Goal: Task Accomplishment & Management: Use online tool/utility

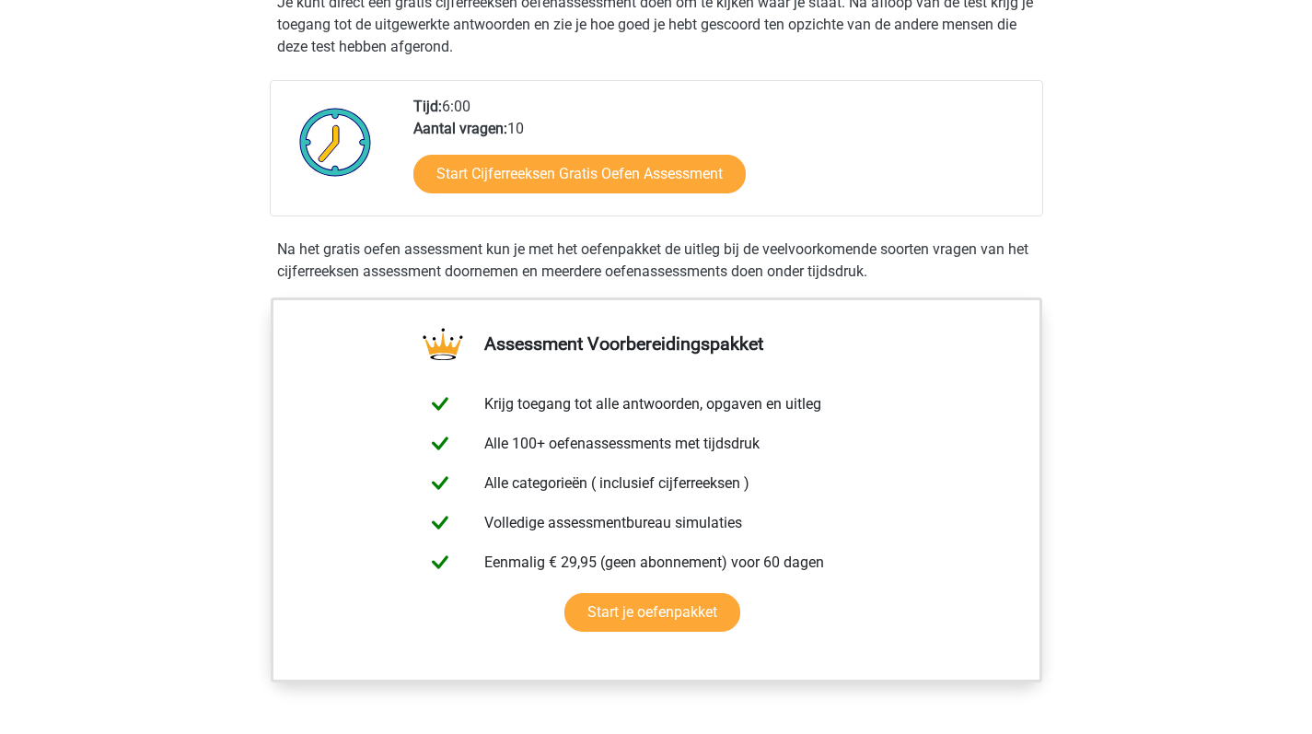
scroll to position [404, 0]
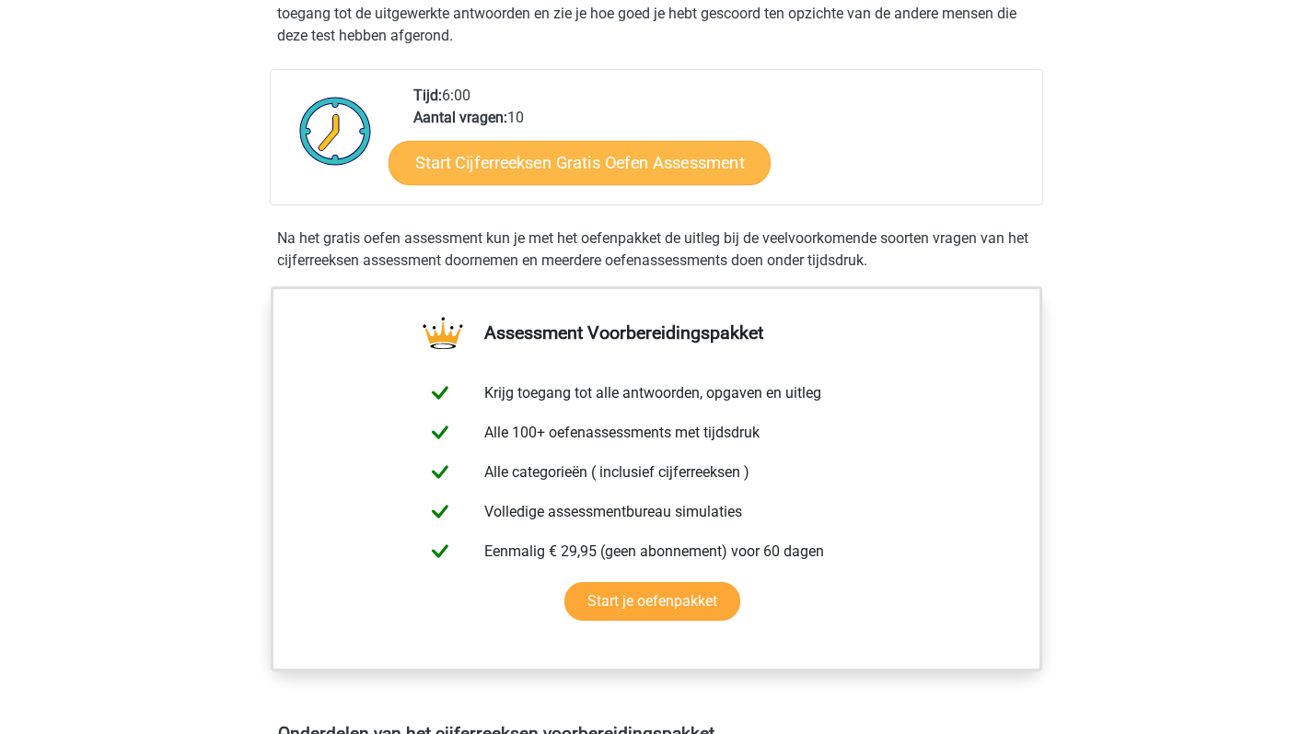
click at [482, 176] on link "Start Cijferreeksen Gratis Oefen Assessment" at bounding box center [579, 162] width 382 height 44
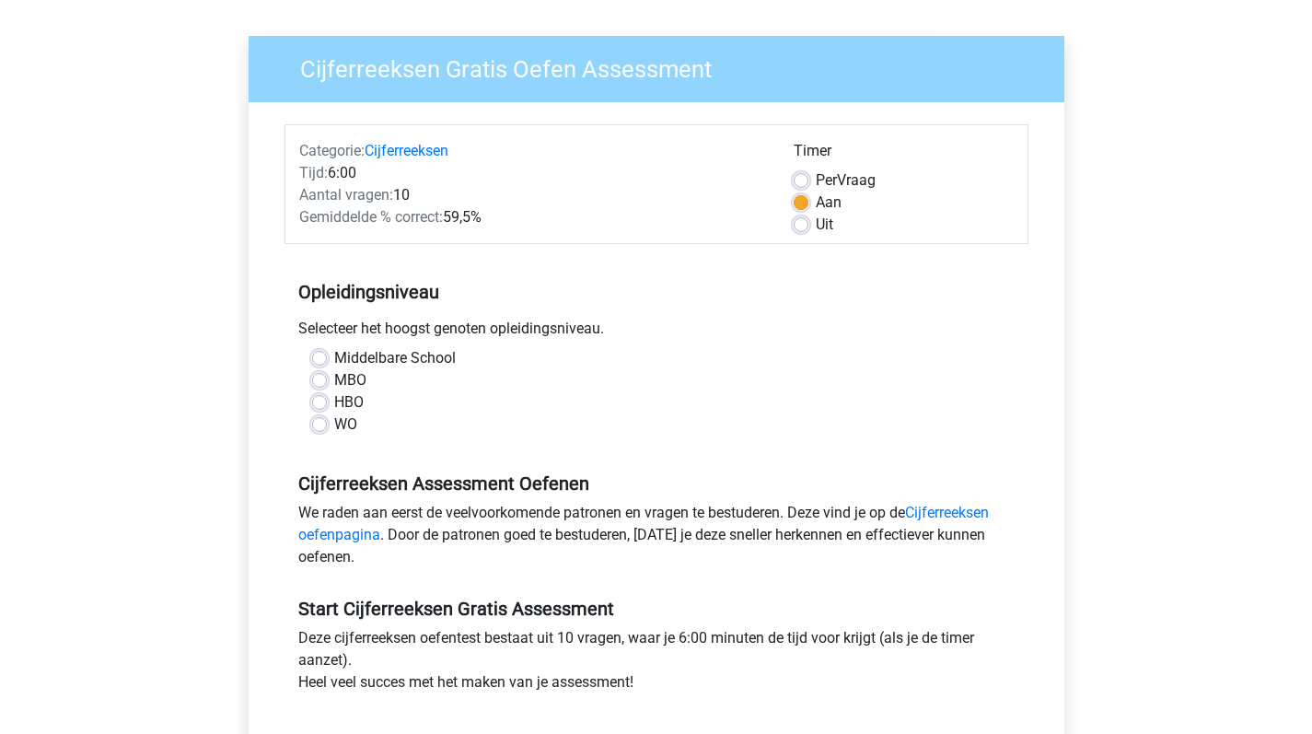
scroll to position [146, 0]
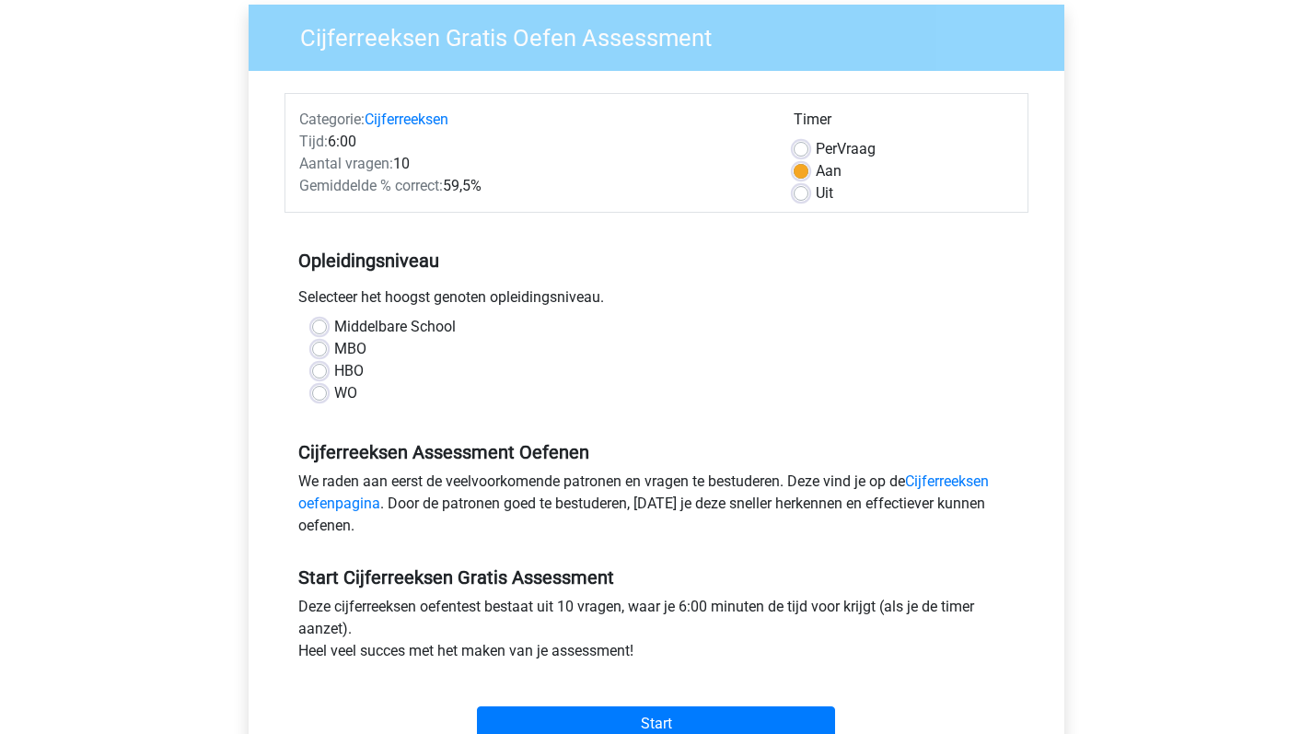
click at [334, 390] on label "WO" at bounding box center [345, 393] width 23 height 22
click at [316, 390] on input "WO" at bounding box center [319, 391] width 15 height 18
radio input "true"
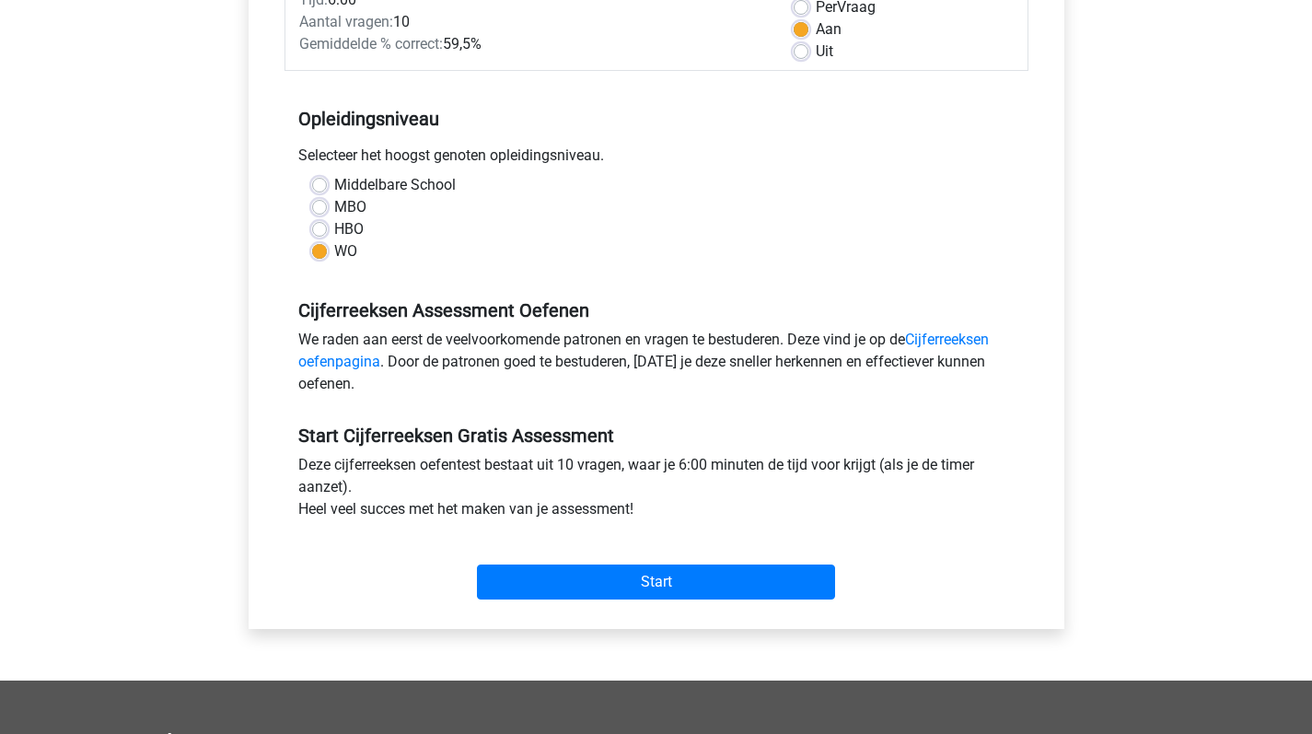
scroll to position [300, 0]
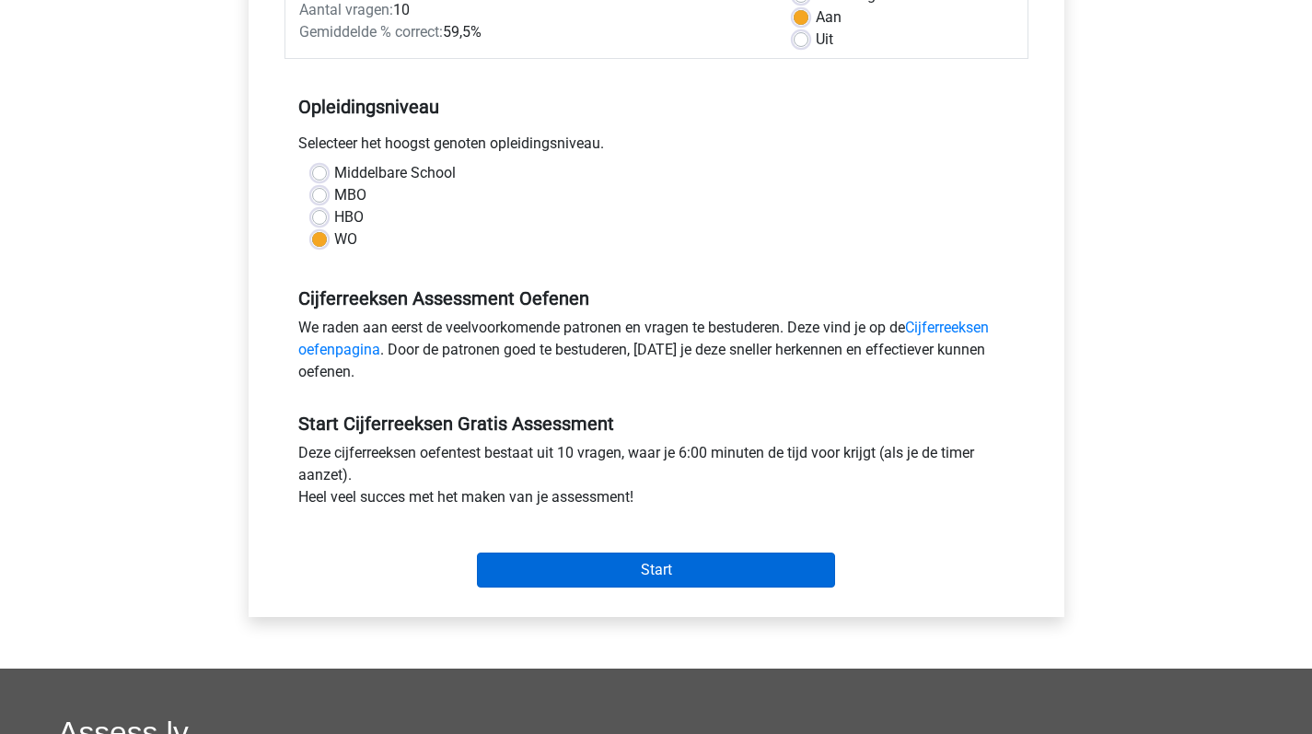
click at [629, 583] on input "Start" at bounding box center [656, 569] width 358 height 35
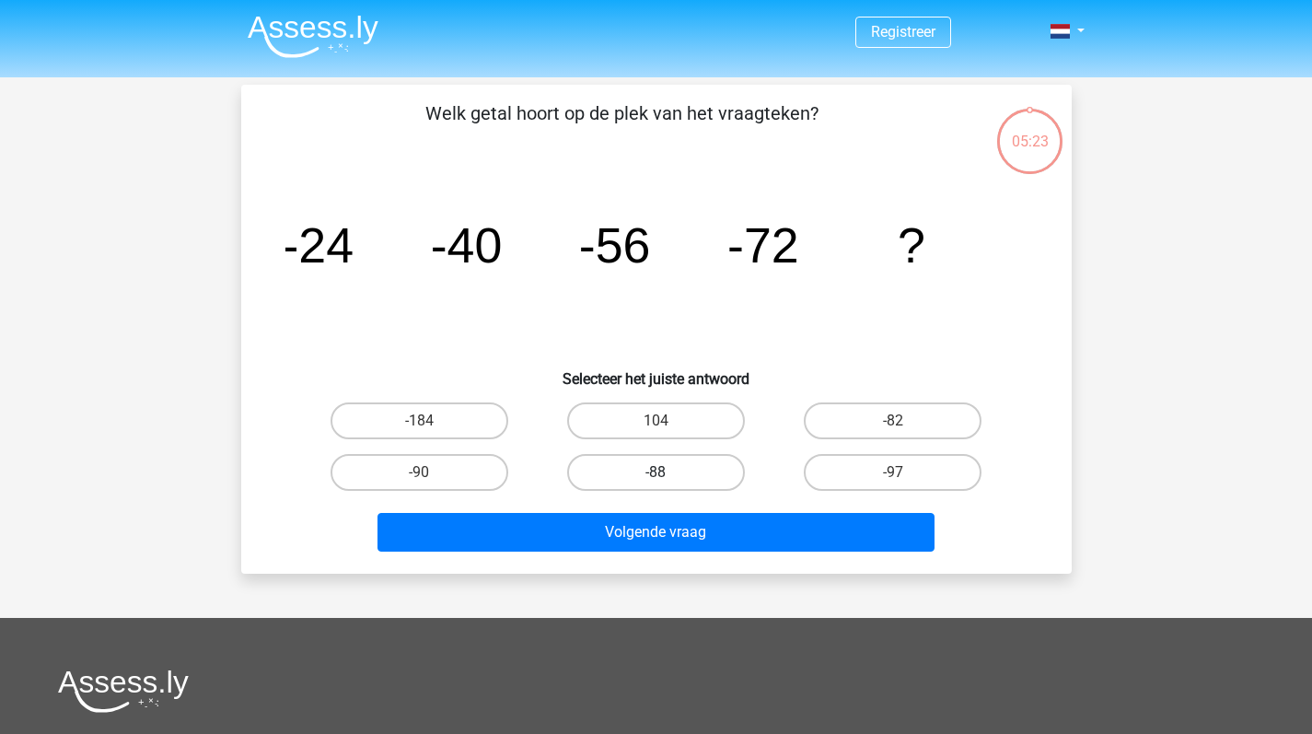
click at [671, 465] on label "-88" at bounding box center [656, 472] width 178 height 37
click at [667, 472] on input "-88" at bounding box center [661, 478] width 12 height 12
radio input "true"
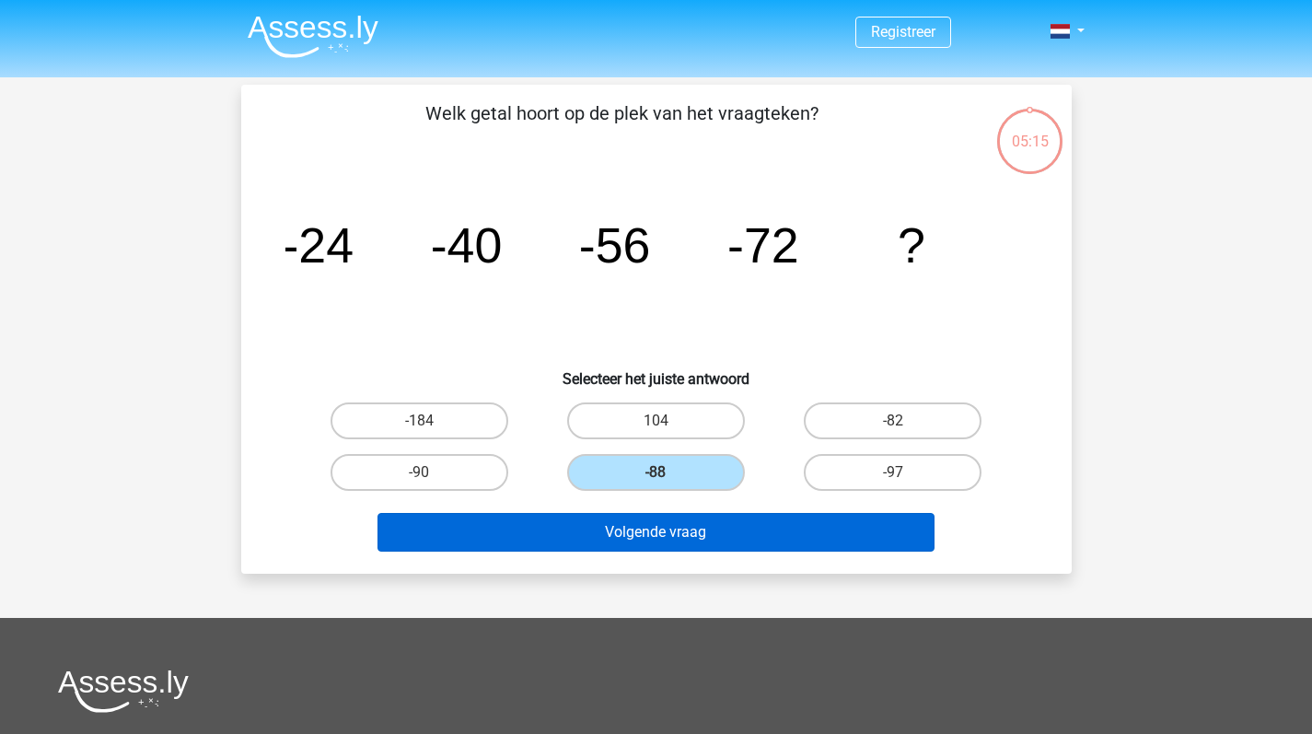
click at [679, 531] on button "Volgende vraag" at bounding box center [655, 532] width 557 height 39
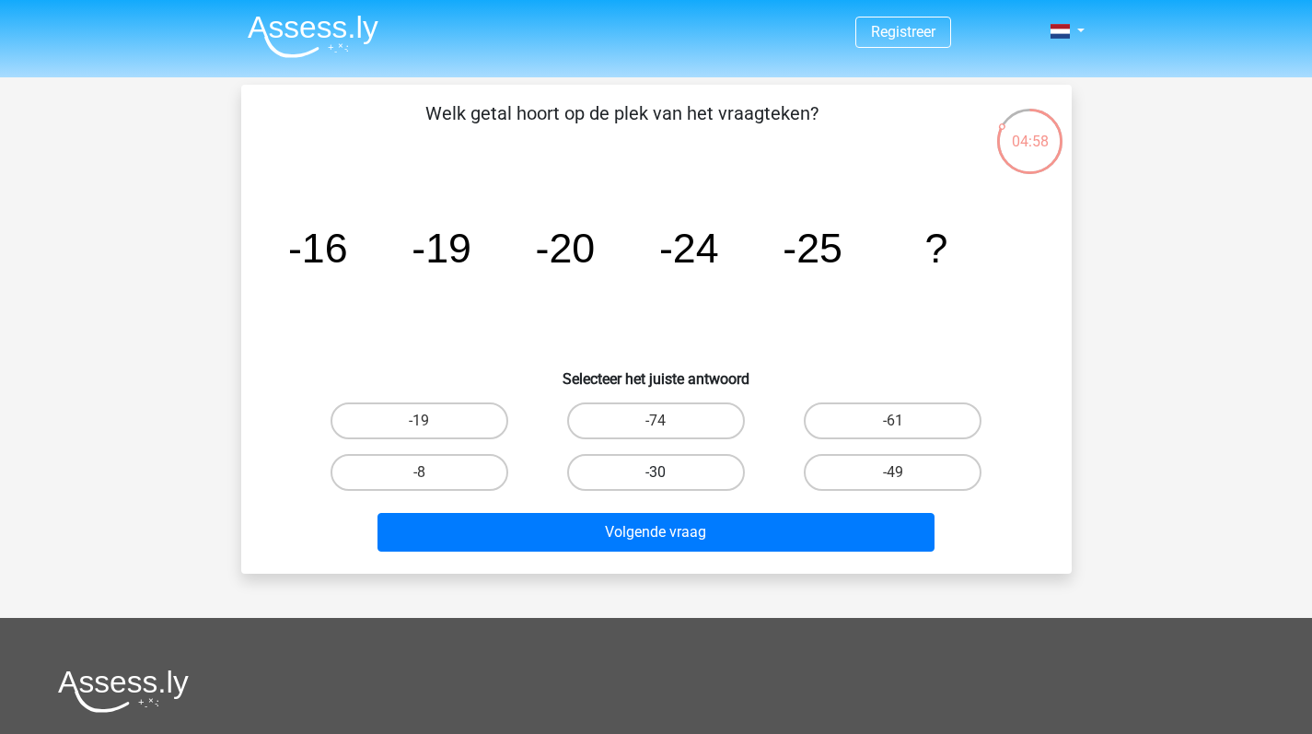
click at [695, 465] on label "-30" at bounding box center [656, 472] width 178 height 37
click at [667, 472] on input "-30" at bounding box center [661, 478] width 12 height 12
radio input "true"
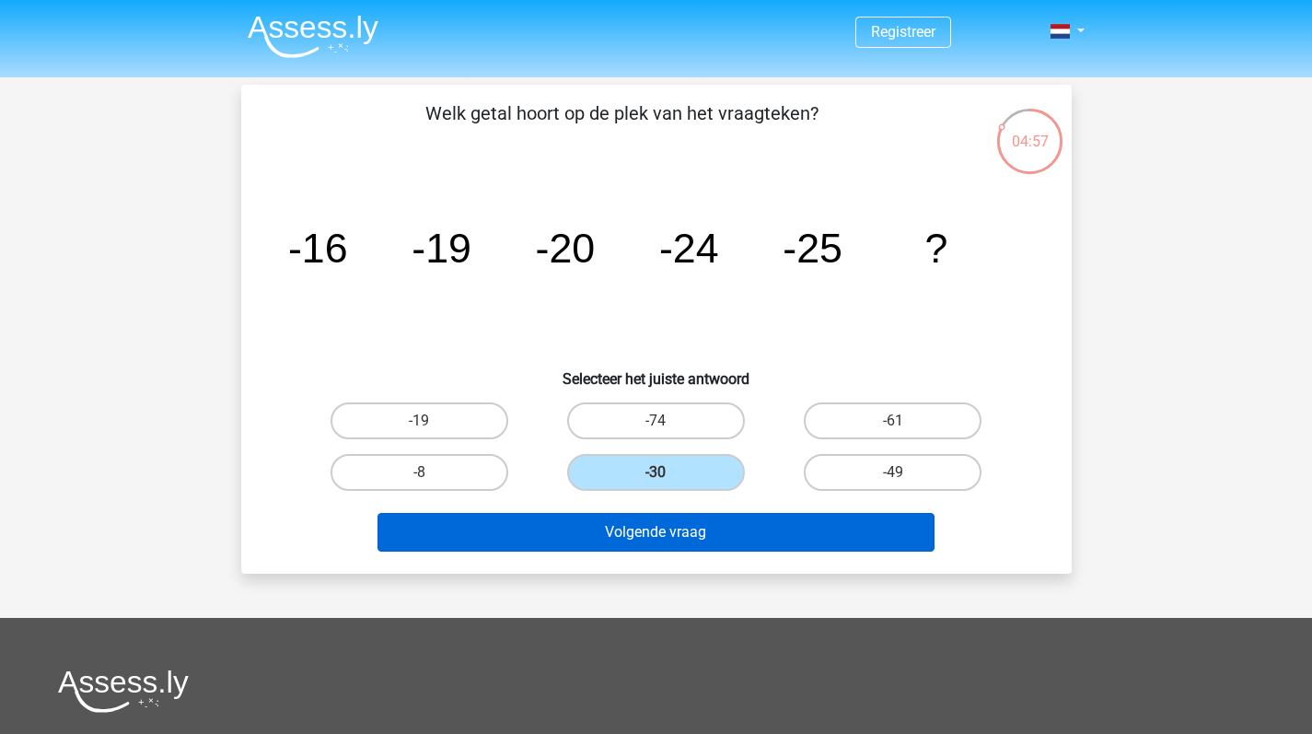
click at [679, 543] on button "Volgende vraag" at bounding box center [655, 532] width 557 height 39
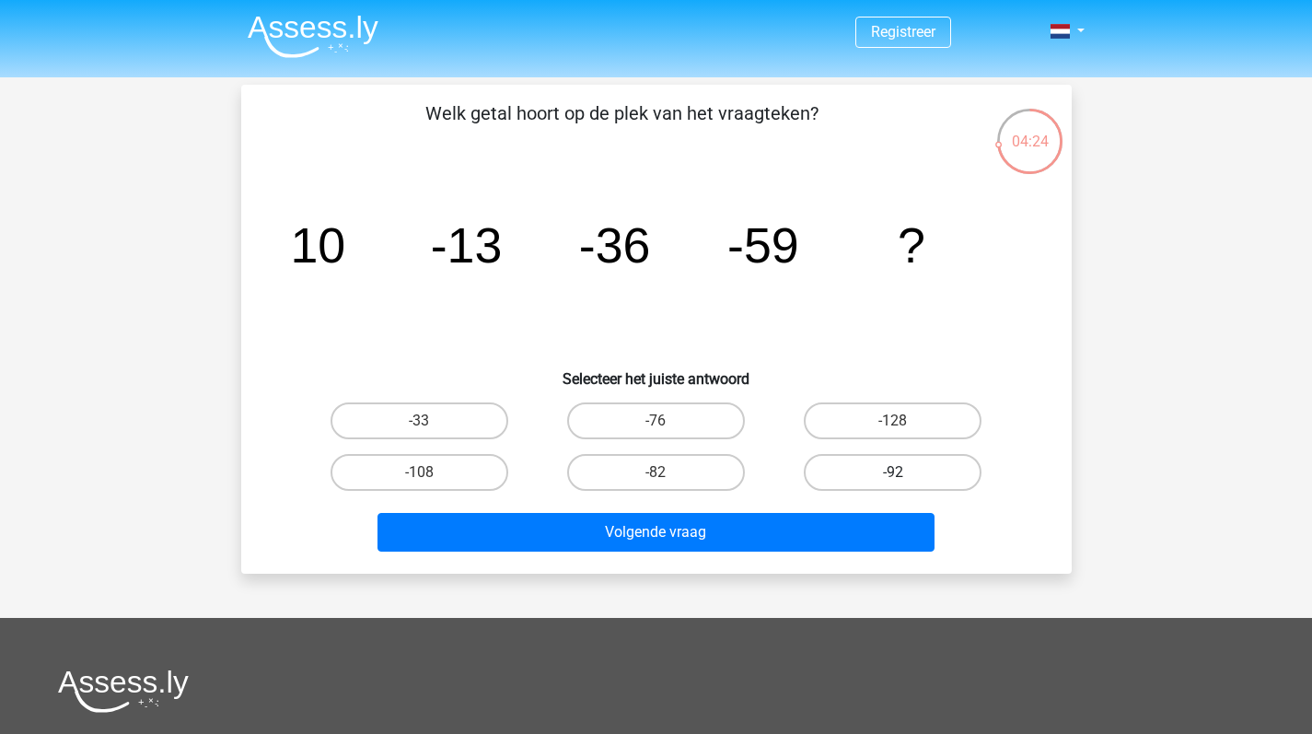
click at [834, 463] on label "-92" at bounding box center [893, 472] width 178 height 37
click at [893, 472] on input "-92" at bounding box center [899, 478] width 12 height 12
radio input "true"
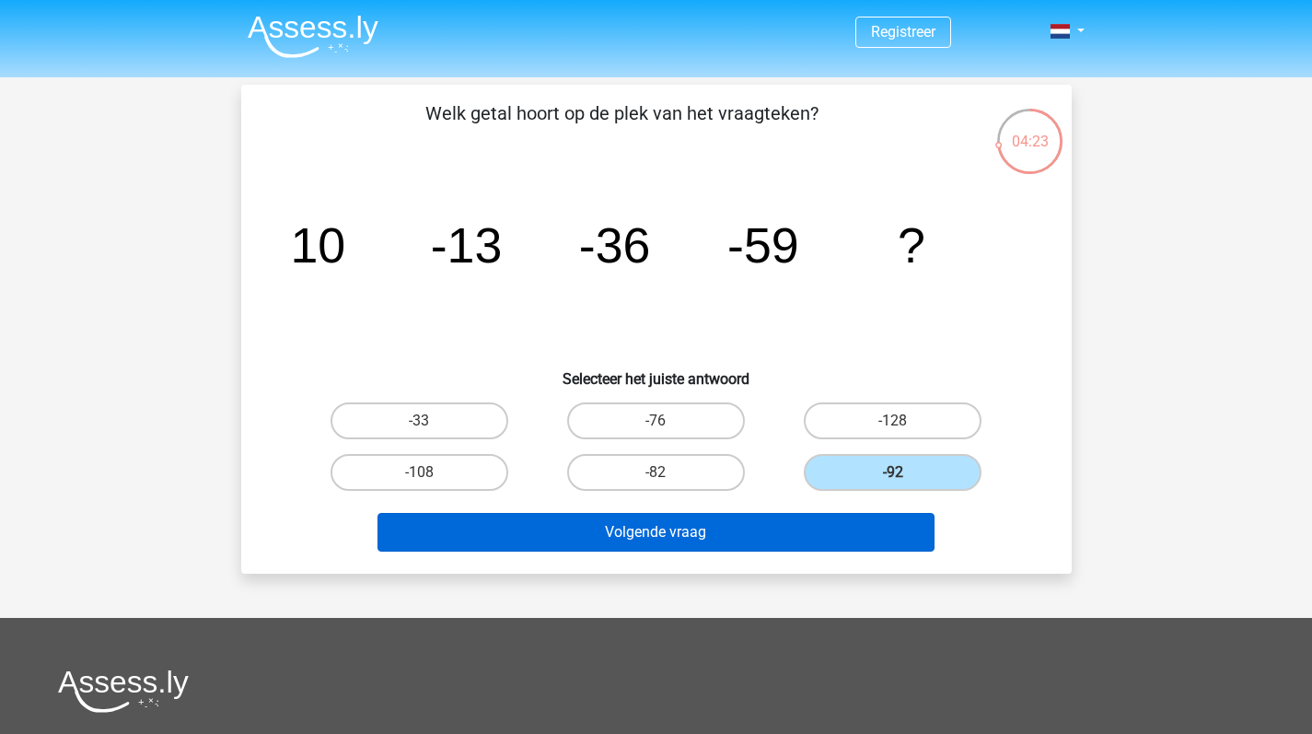
click at [792, 527] on button "Volgende vraag" at bounding box center [655, 532] width 557 height 39
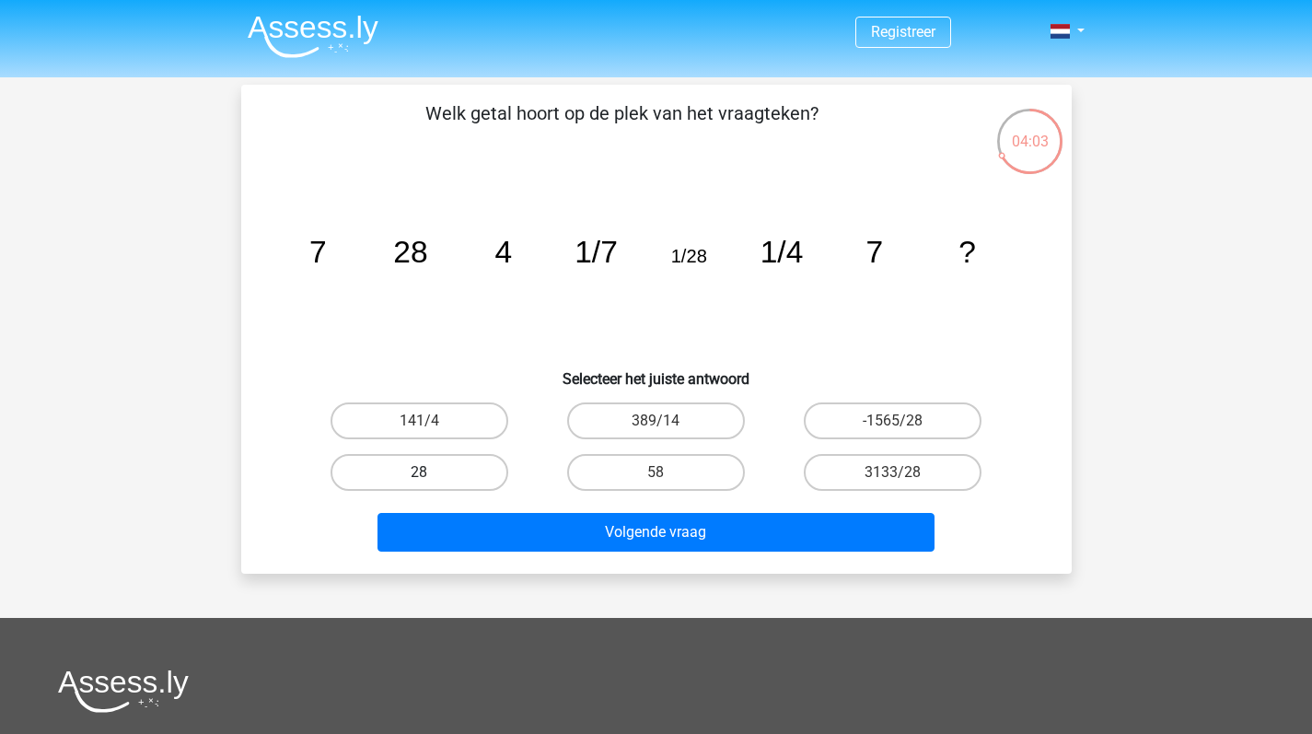
click at [449, 469] on label "28" at bounding box center [419, 472] width 178 height 37
click at [431, 472] on input "28" at bounding box center [425, 478] width 12 height 12
radio input "true"
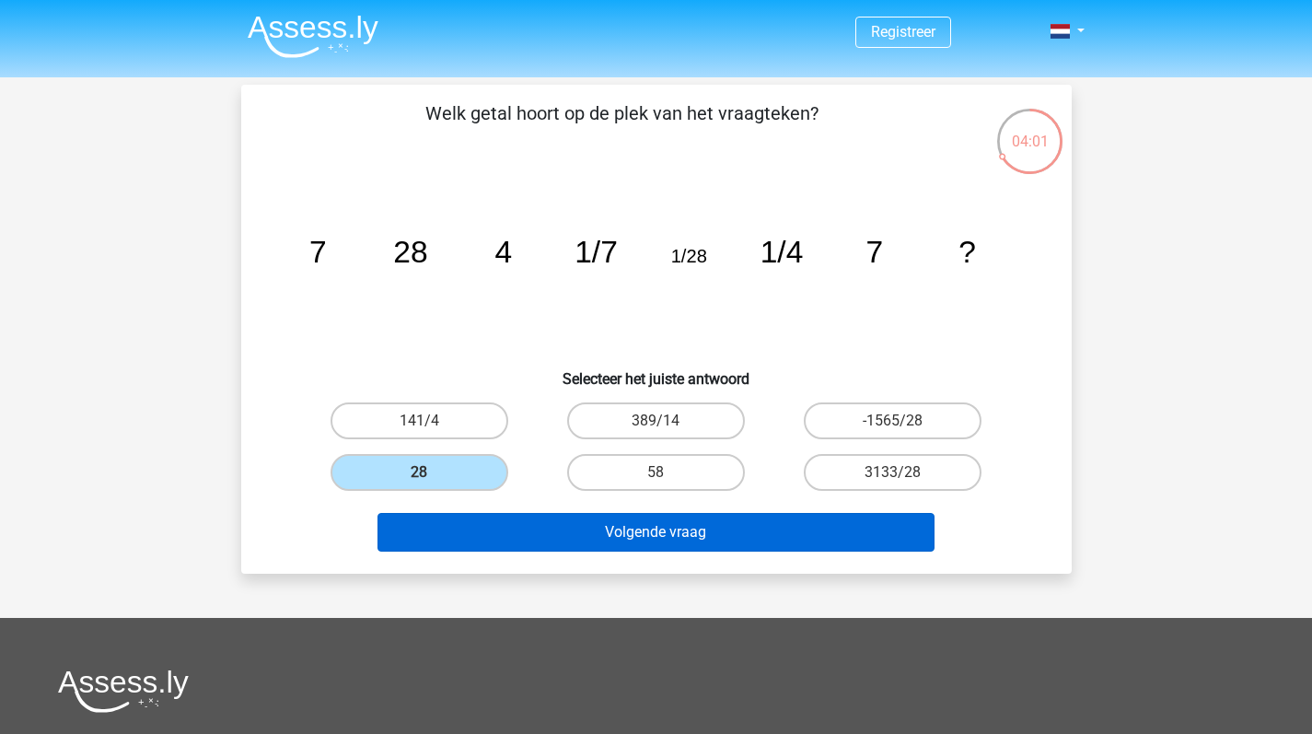
click at [592, 518] on button "Volgende vraag" at bounding box center [655, 532] width 557 height 39
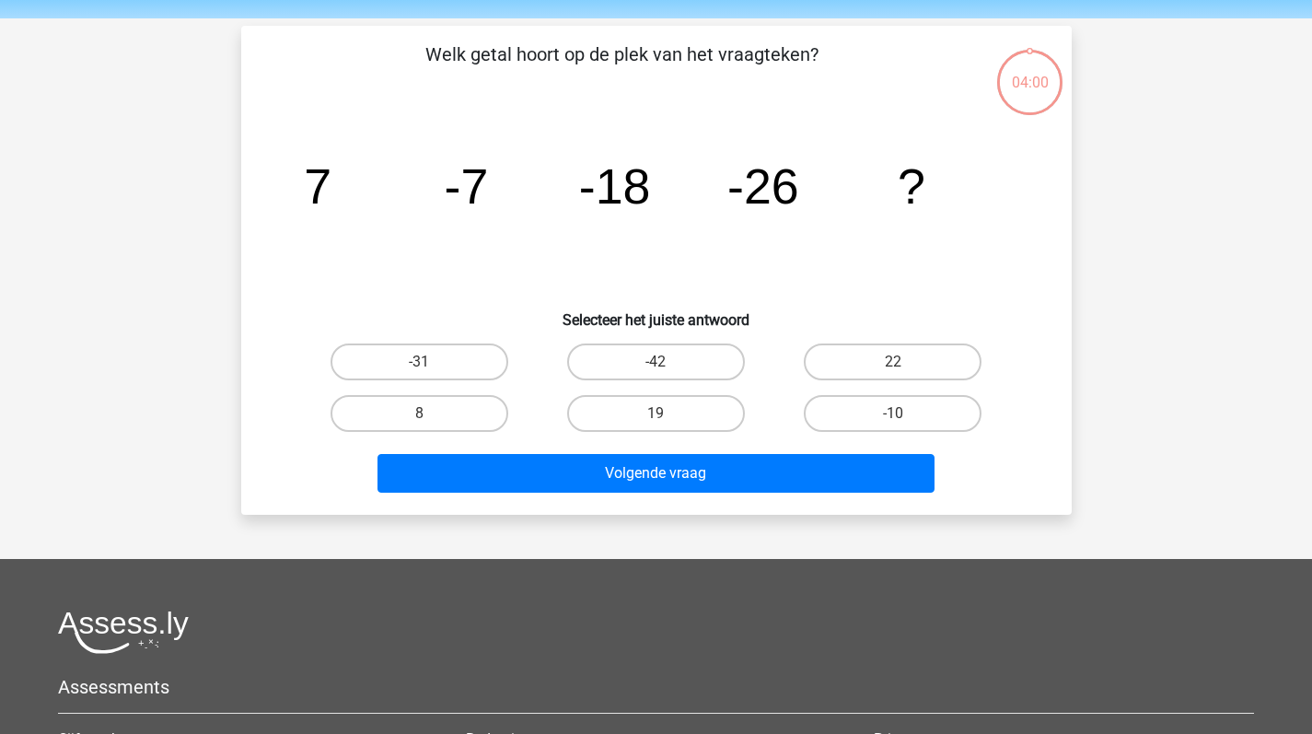
scroll to position [48, 0]
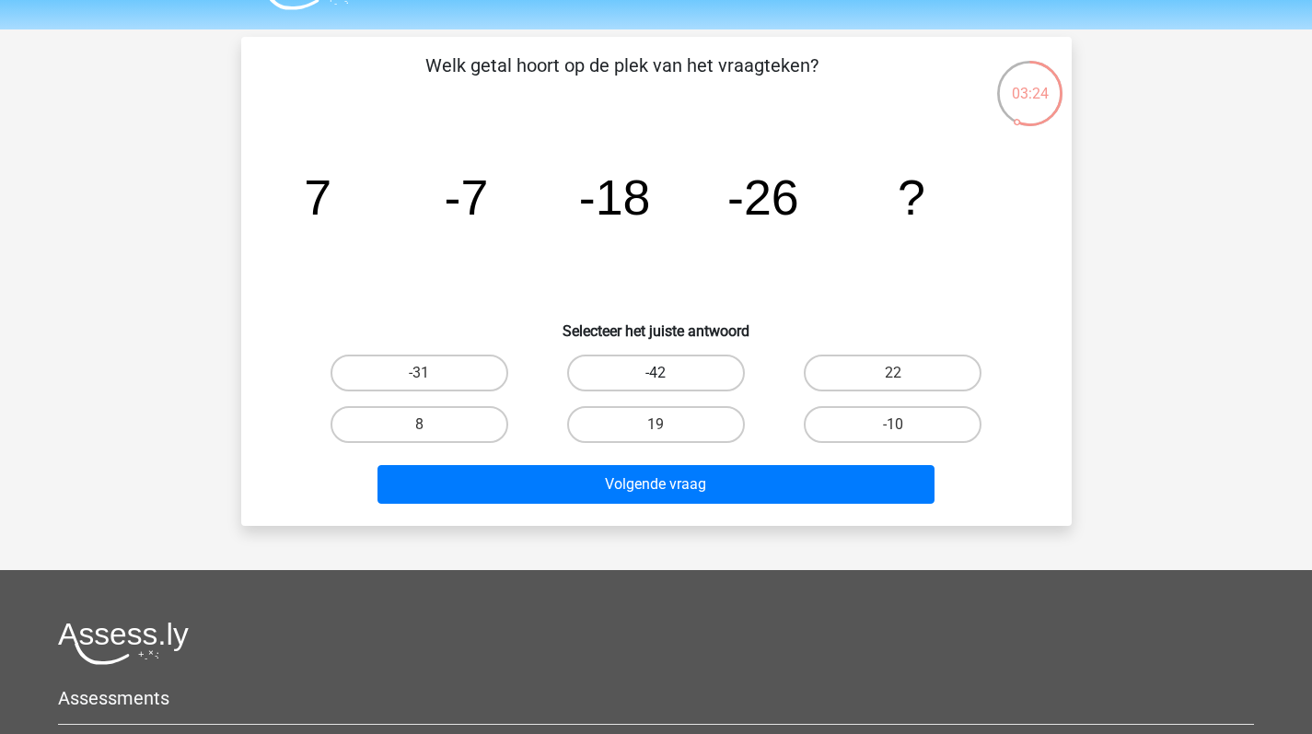
click at [687, 378] on label "-42" at bounding box center [656, 372] width 178 height 37
click at [667, 378] on input "-42" at bounding box center [661, 379] width 12 height 12
radio input "true"
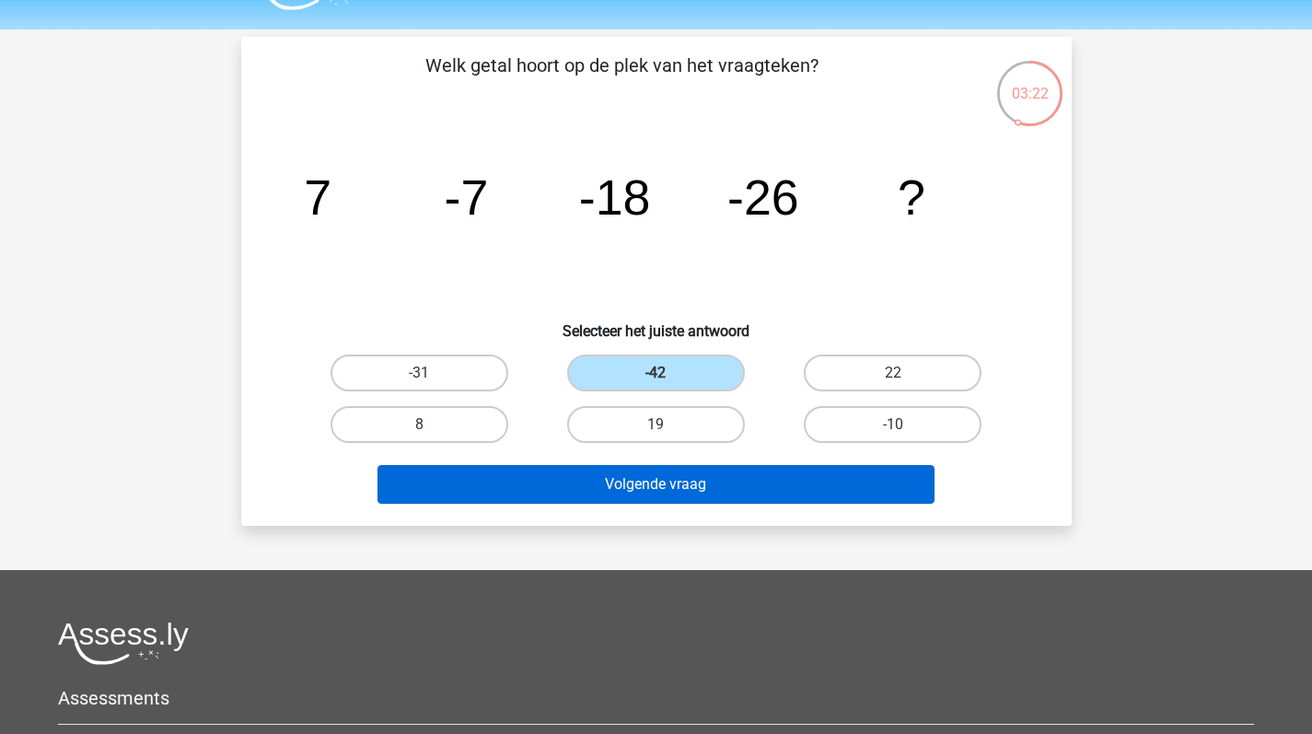
click at [744, 476] on button "Volgende vraag" at bounding box center [655, 484] width 557 height 39
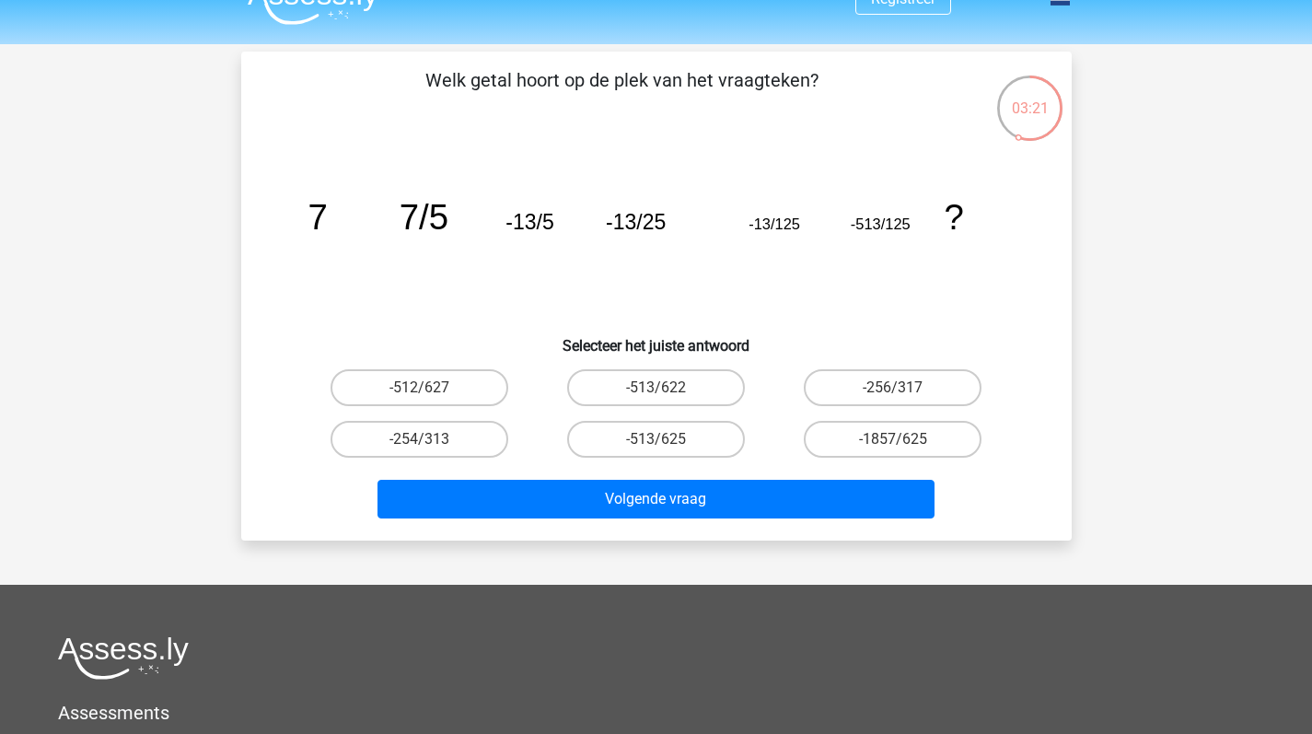
scroll to position [0, 0]
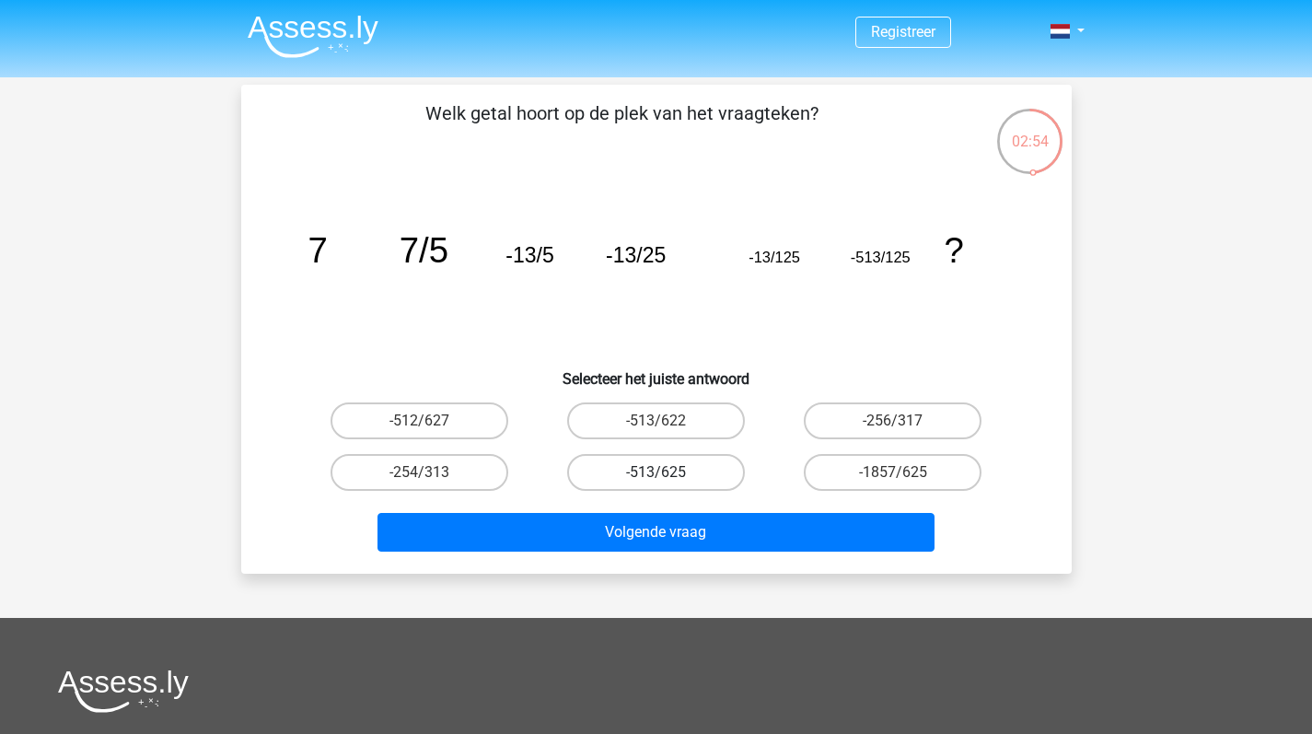
click at [697, 474] on label "-513/625" at bounding box center [656, 472] width 178 height 37
click at [667, 474] on input "-513/625" at bounding box center [661, 478] width 12 height 12
radio input "true"
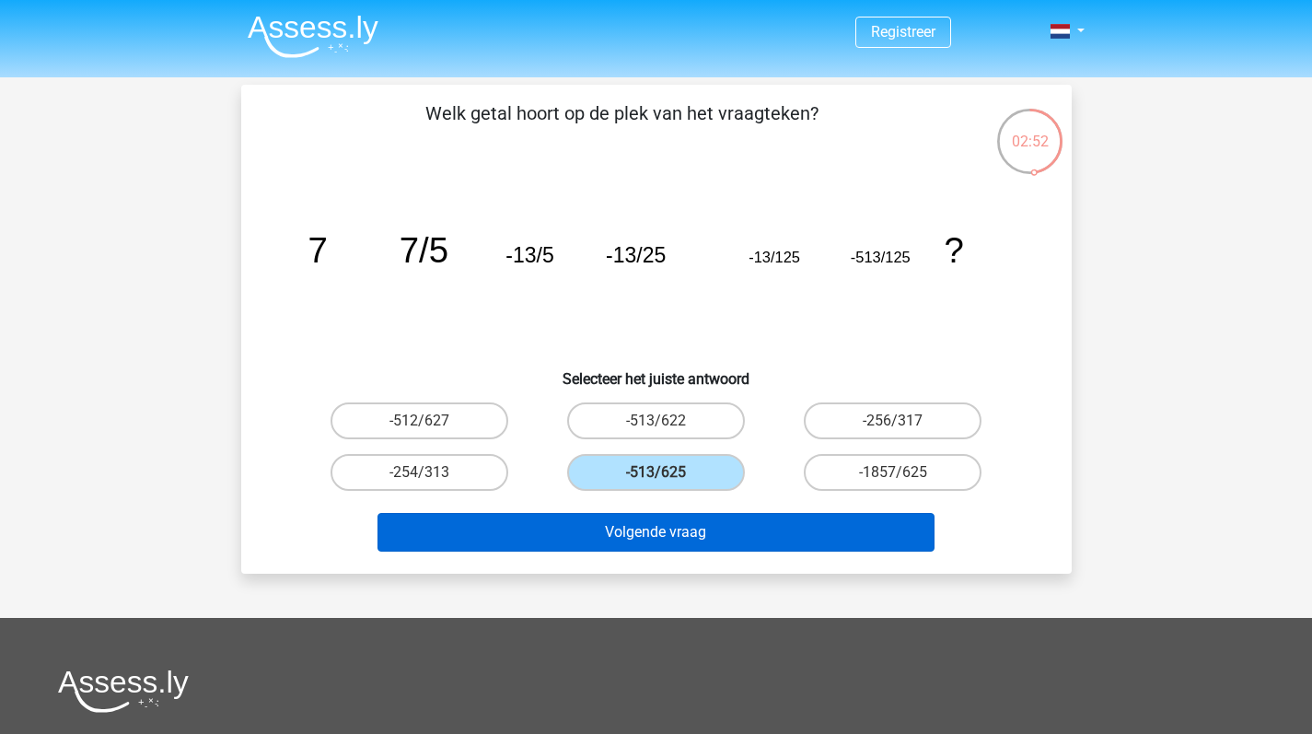
click at [712, 530] on button "Volgende vraag" at bounding box center [655, 532] width 557 height 39
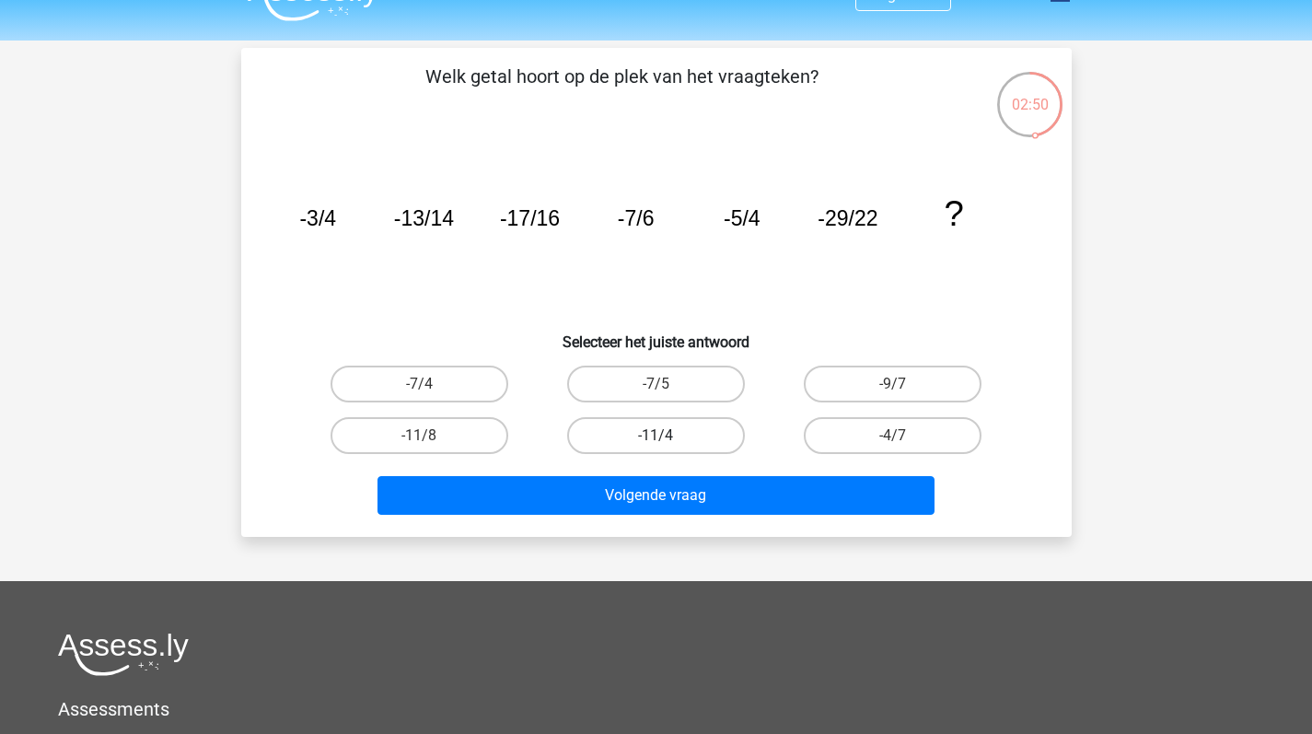
scroll to position [29, 0]
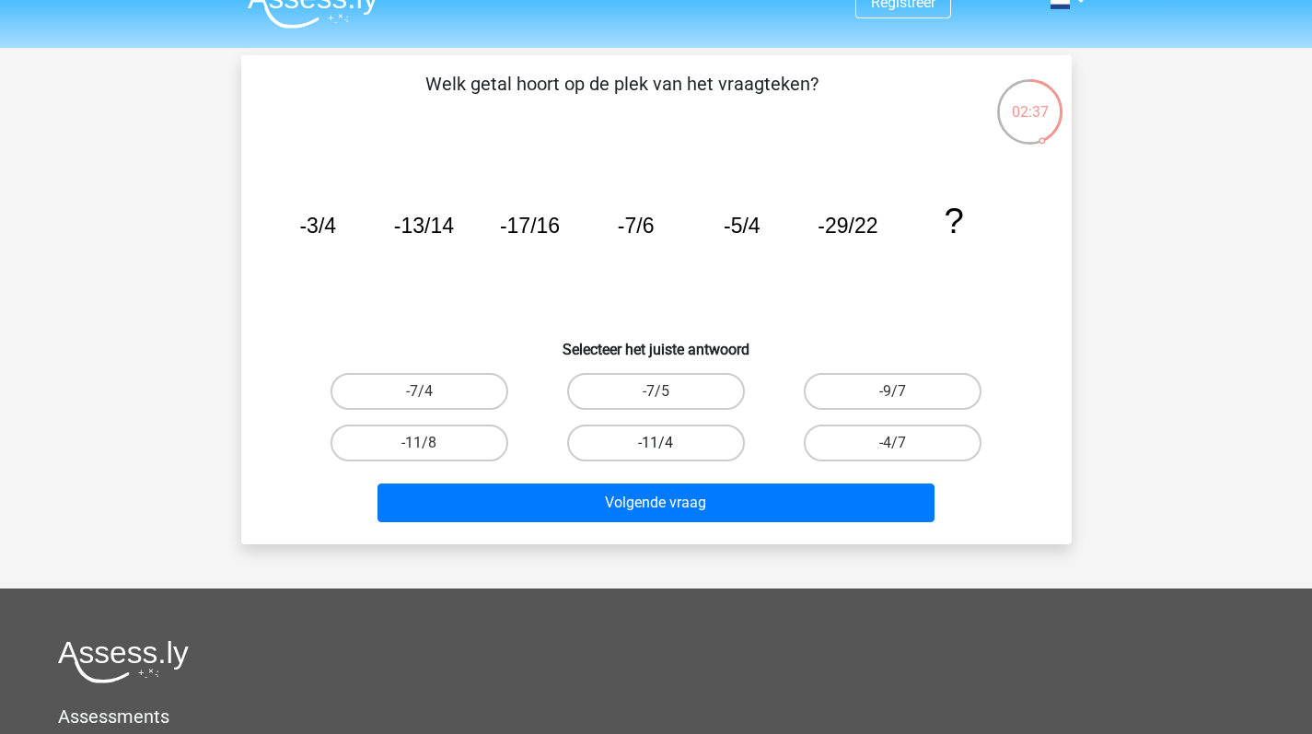
click at [710, 426] on label "-11/4" at bounding box center [656, 442] width 178 height 37
click at [667, 443] on input "-11/4" at bounding box center [661, 449] width 12 height 12
radio input "true"
click at [841, 432] on label "-4/7" at bounding box center [893, 442] width 178 height 37
click at [893, 443] on input "-4/7" at bounding box center [899, 449] width 12 height 12
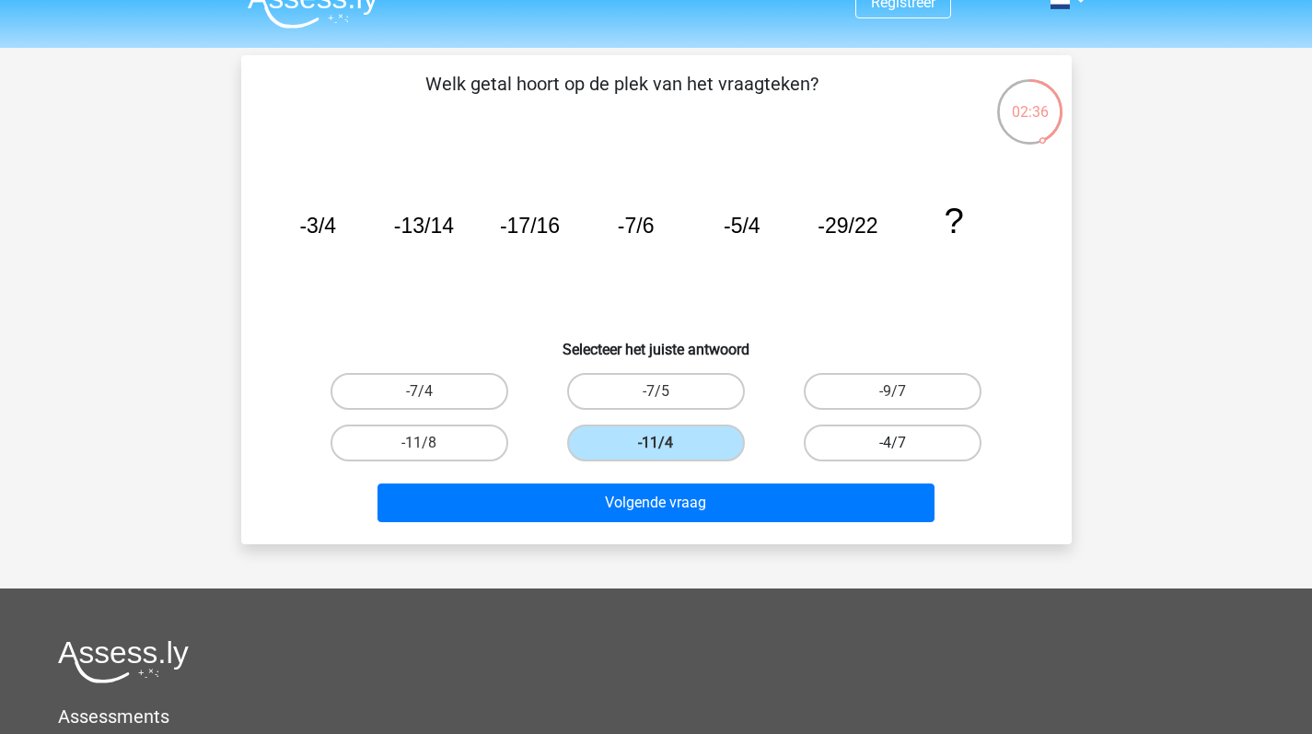
radio input "true"
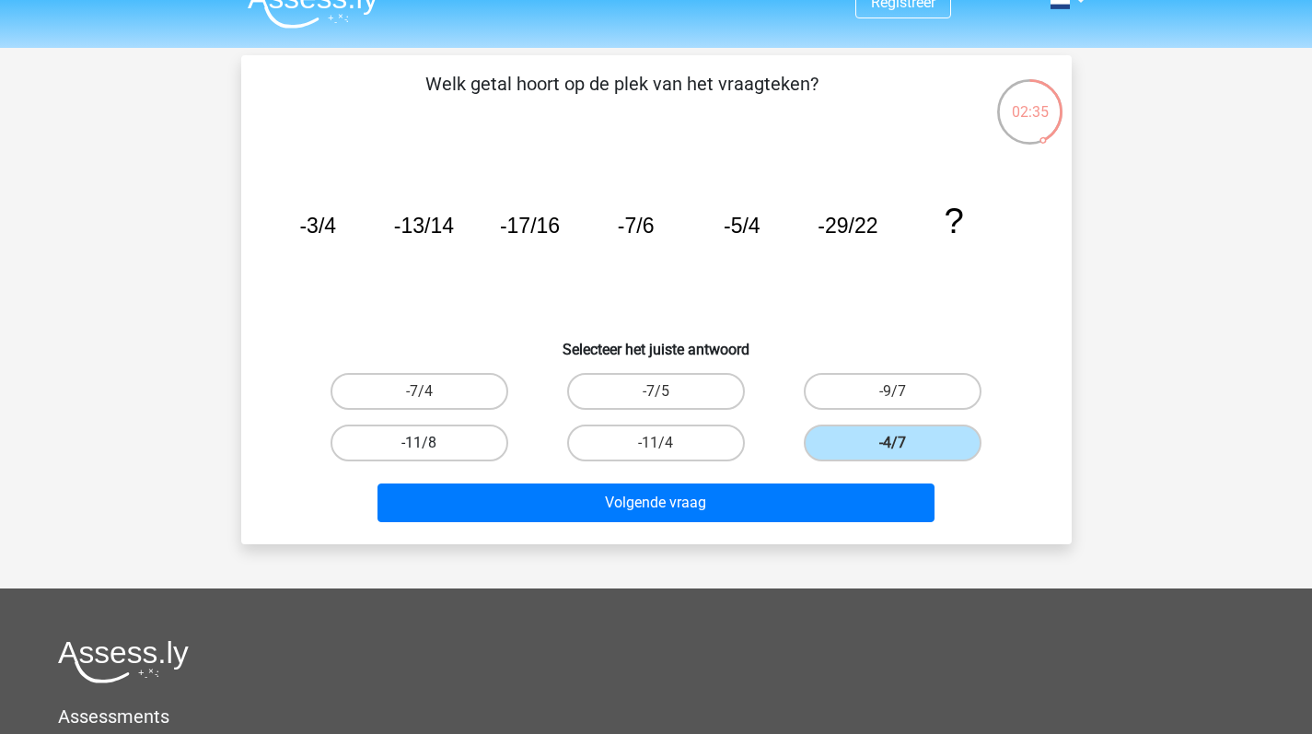
click at [489, 434] on label "-11/8" at bounding box center [419, 442] width 178 height 37
click at [431, 443] on input "-11/8" at bounding box center [425, 449] width 12 height 12
radio input "true"
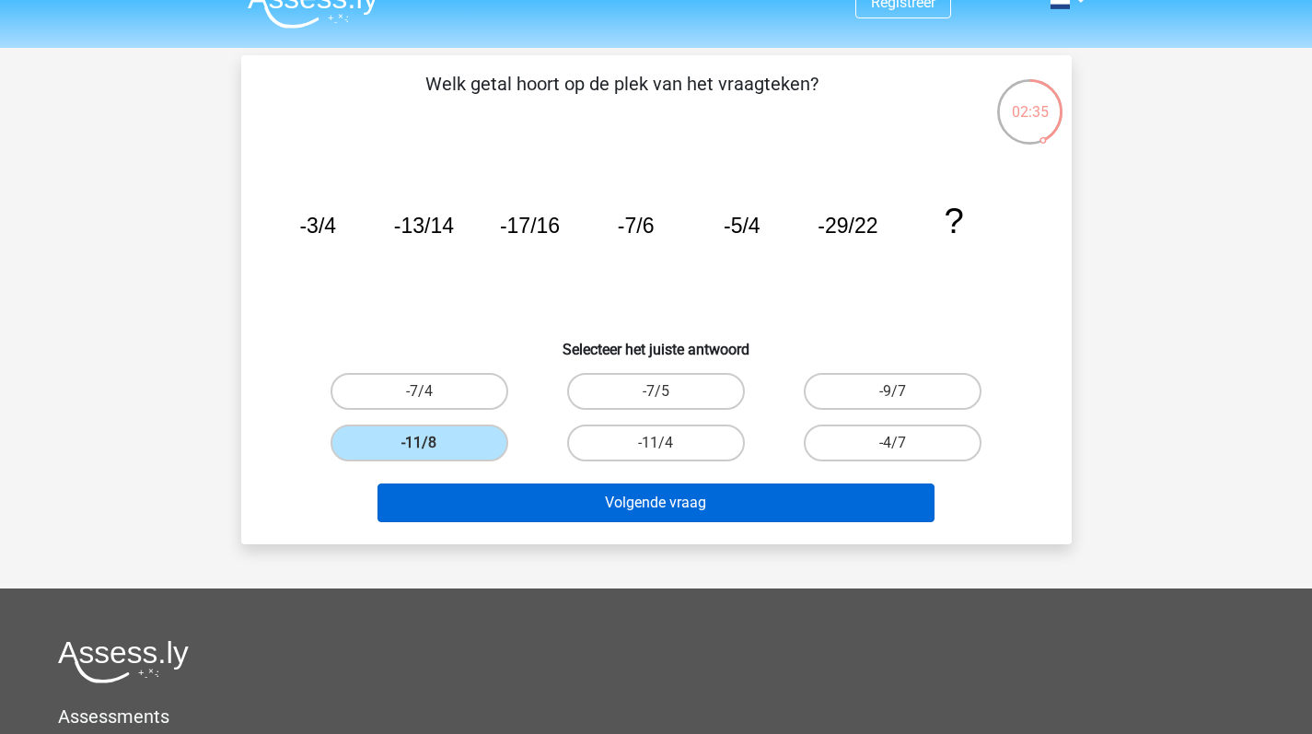
click at [537, 489] on button "Volgende vraag" at bounding box center [655, 502] width 557 height 39
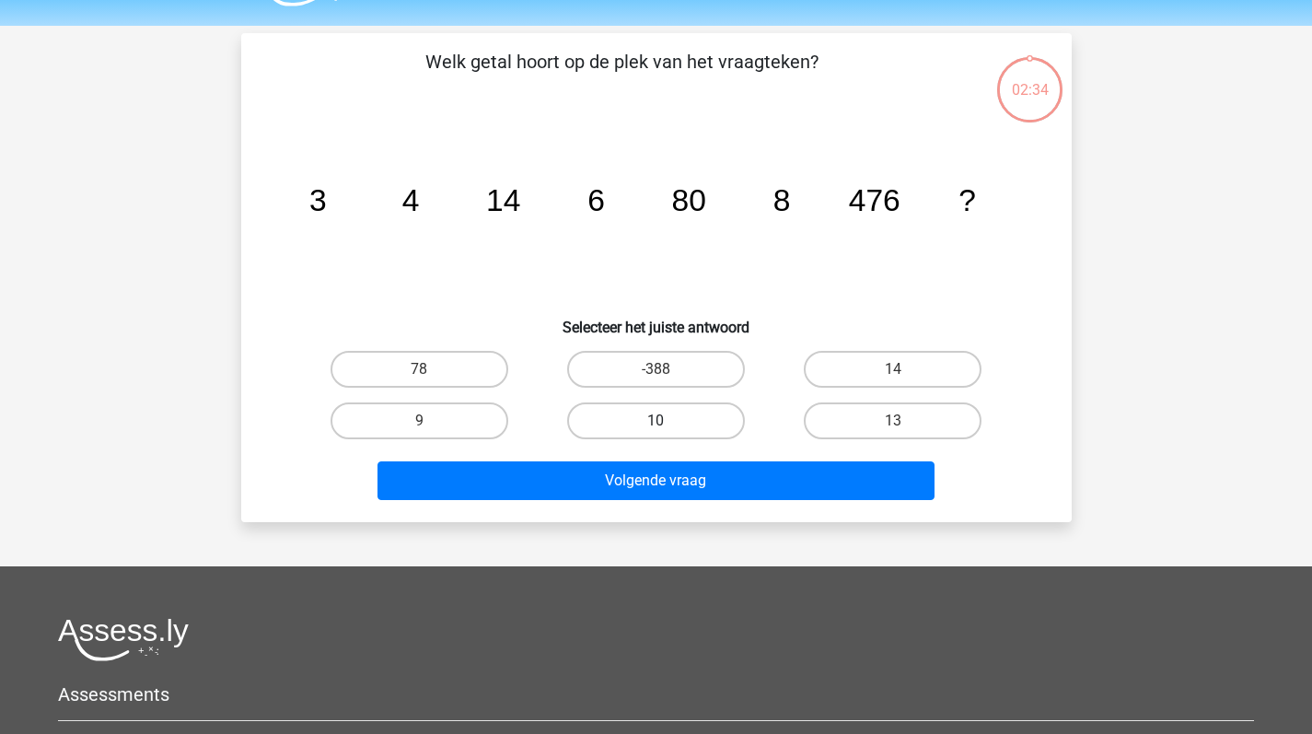
scroll to position [51, 0]
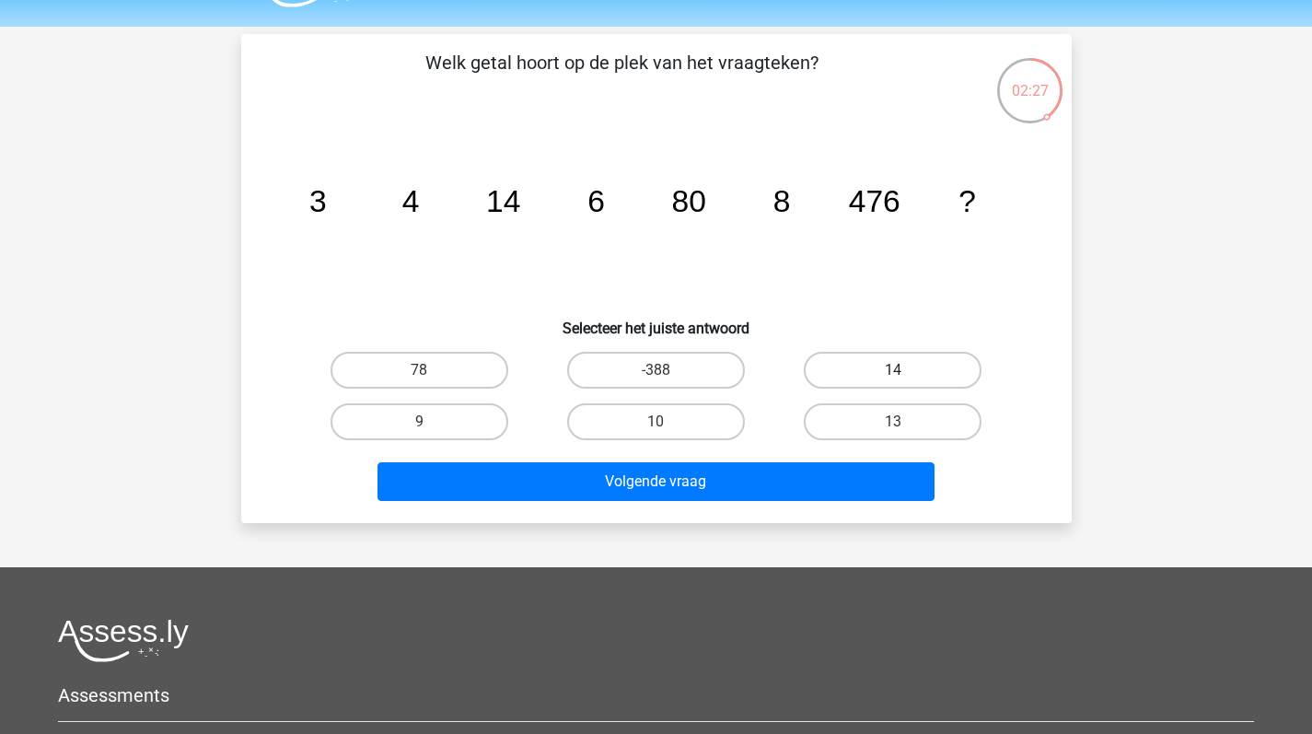
click at [871, 360] on label "14" at bounding box center [893, 370] width 178 height 37
click at [893, 370] on input "14" at bounding box center [899, 376] width 12 height 12
radio input "true"
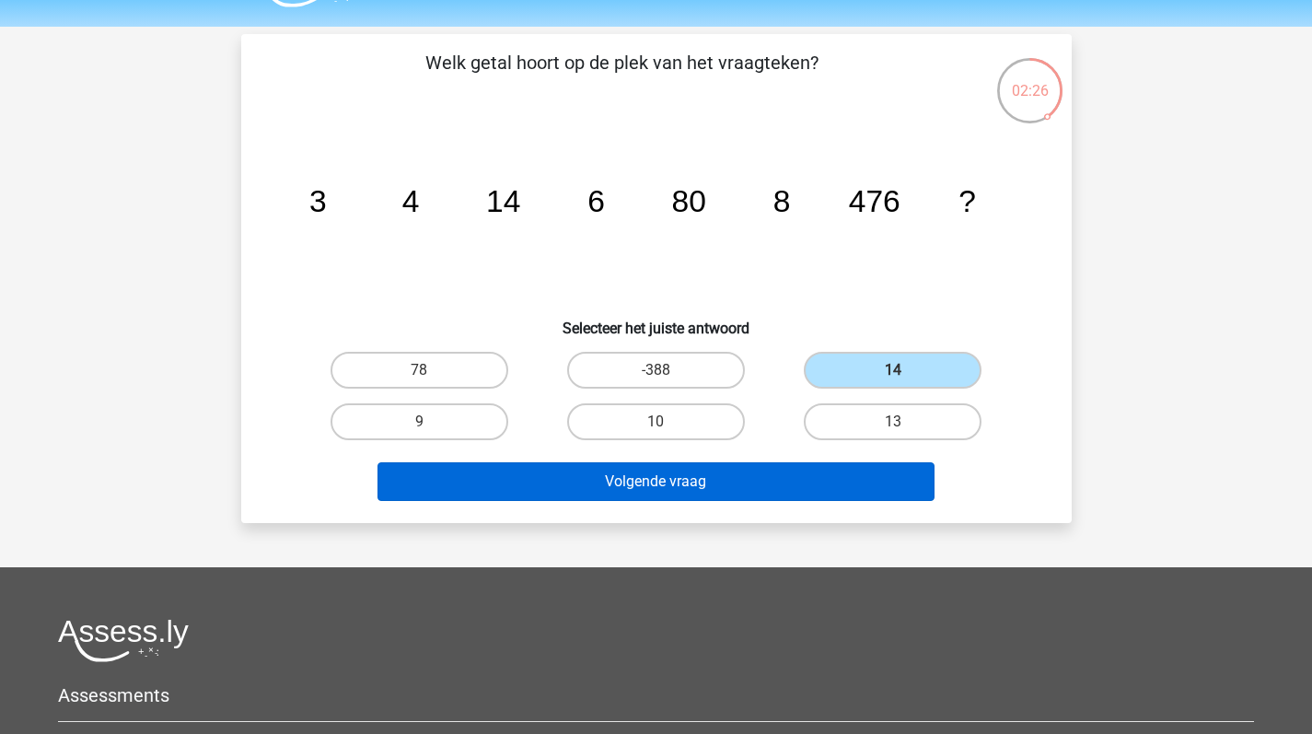
click at [721, 462] on div "Volgende vraag" at bounding box center [656, 477] width 771 height 61
click at [712, 485] on button "Volgende vraag" at bounding box center [655, 481] width 557 height 39
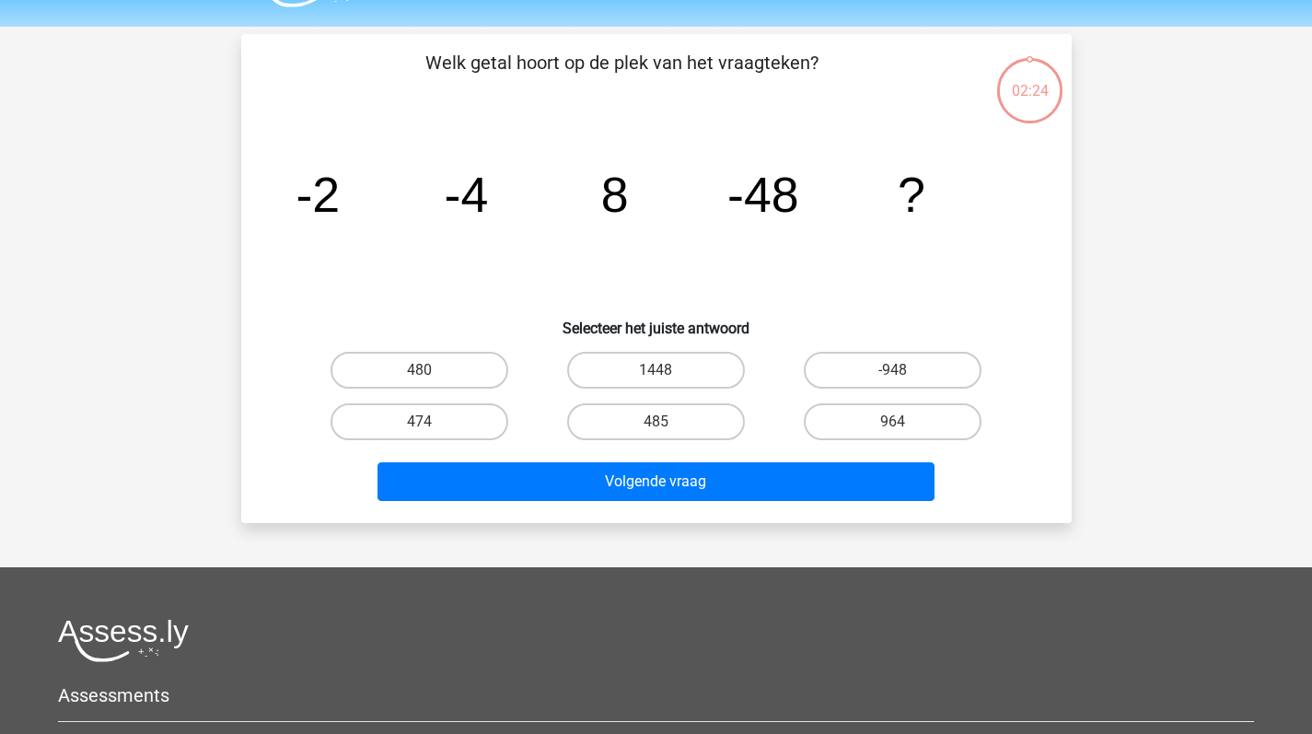
scroll to position [85, 0]
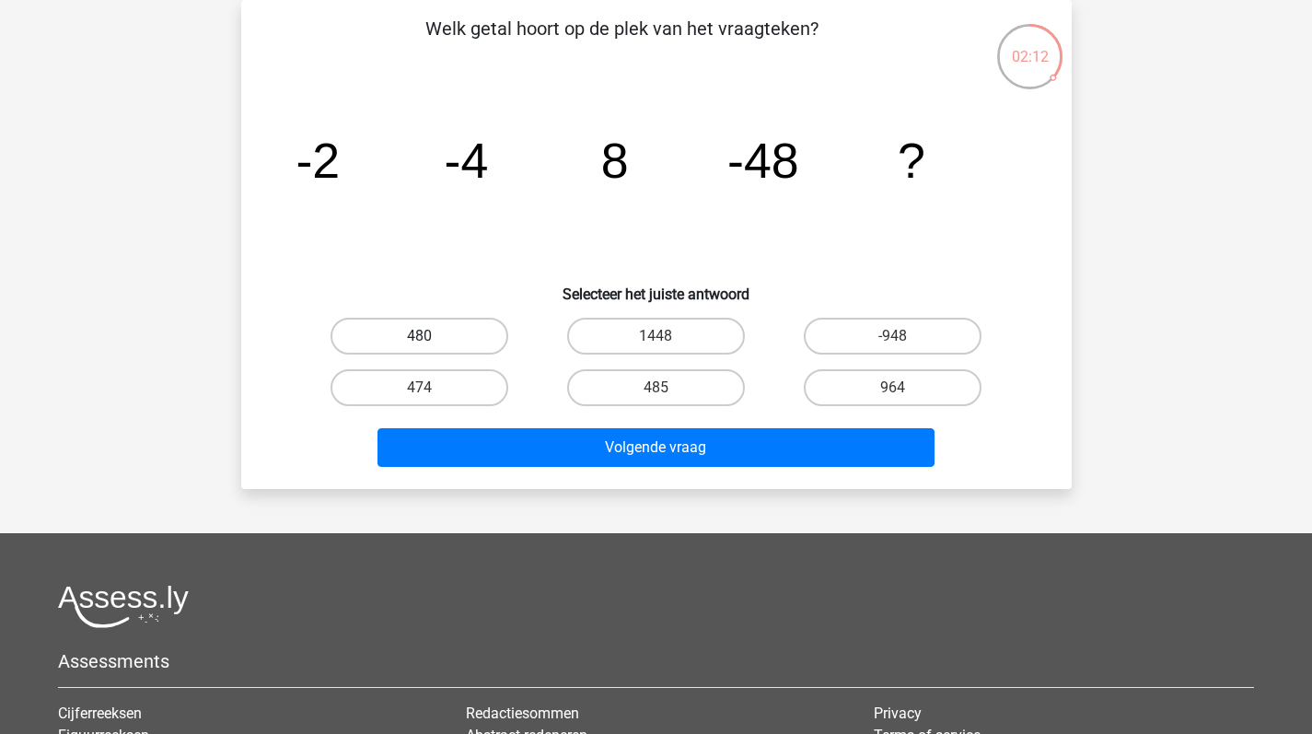
click at [474, 330] on label "480" at bounding box center [419, 336] width 178 height 37
click at [431, 336] on input "480" at bounding box center [425, 342] width 12 height 12
radio input "true"
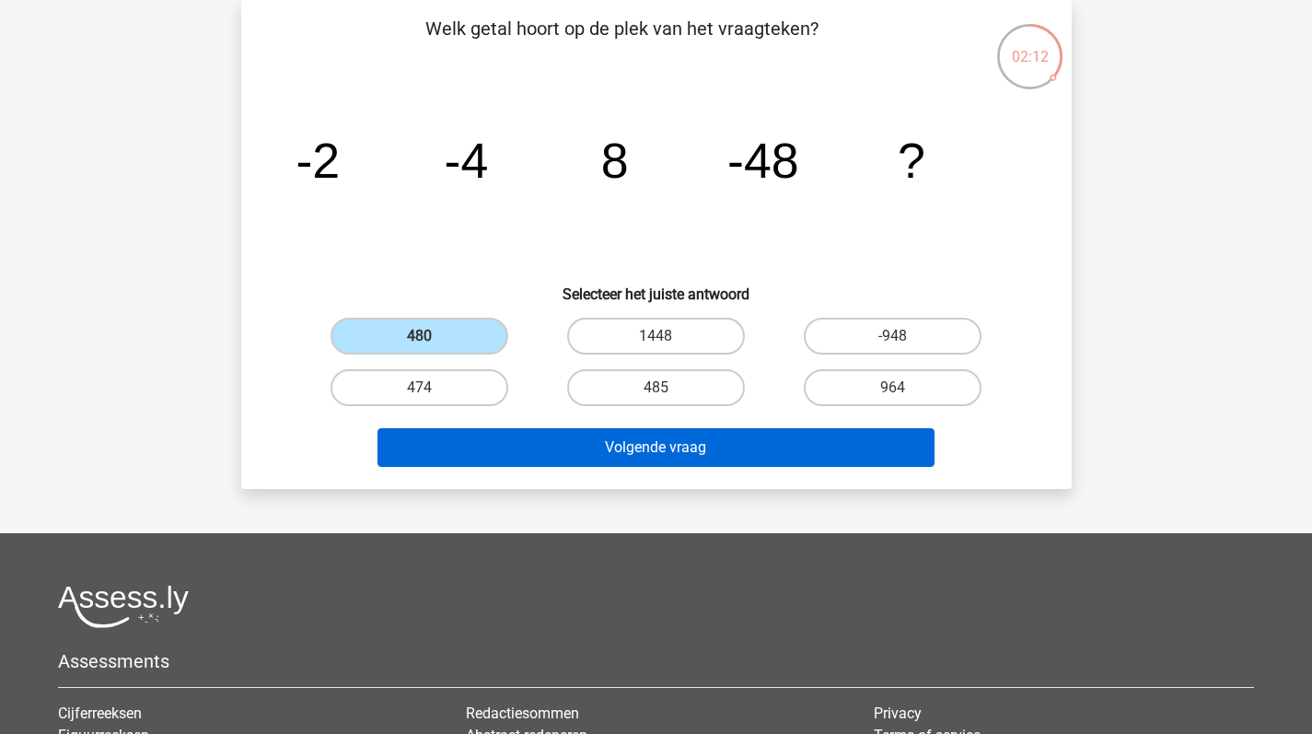
click at [583, 449] on button "Volgende vraag" at bounding box center [655, 447] width 557 height 39
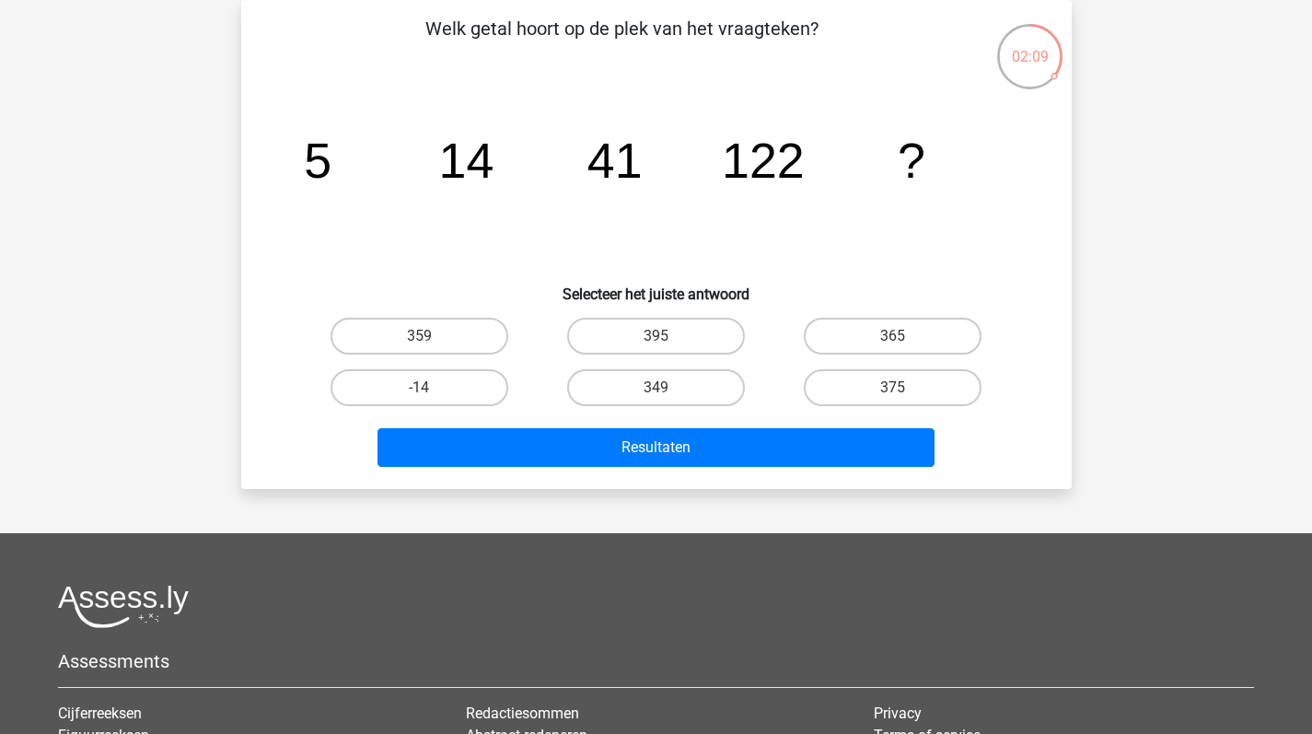
click at [463, 367] on div "-14" at bounding box center [419, 388] width 237 height 52
click at [469, 378] on label "-14" at bounding box center [419, 387] width 178 height 37
click at [431, 388] on input "-14" at bounding box center [425, 394] width 12 height 12
radio input "true"
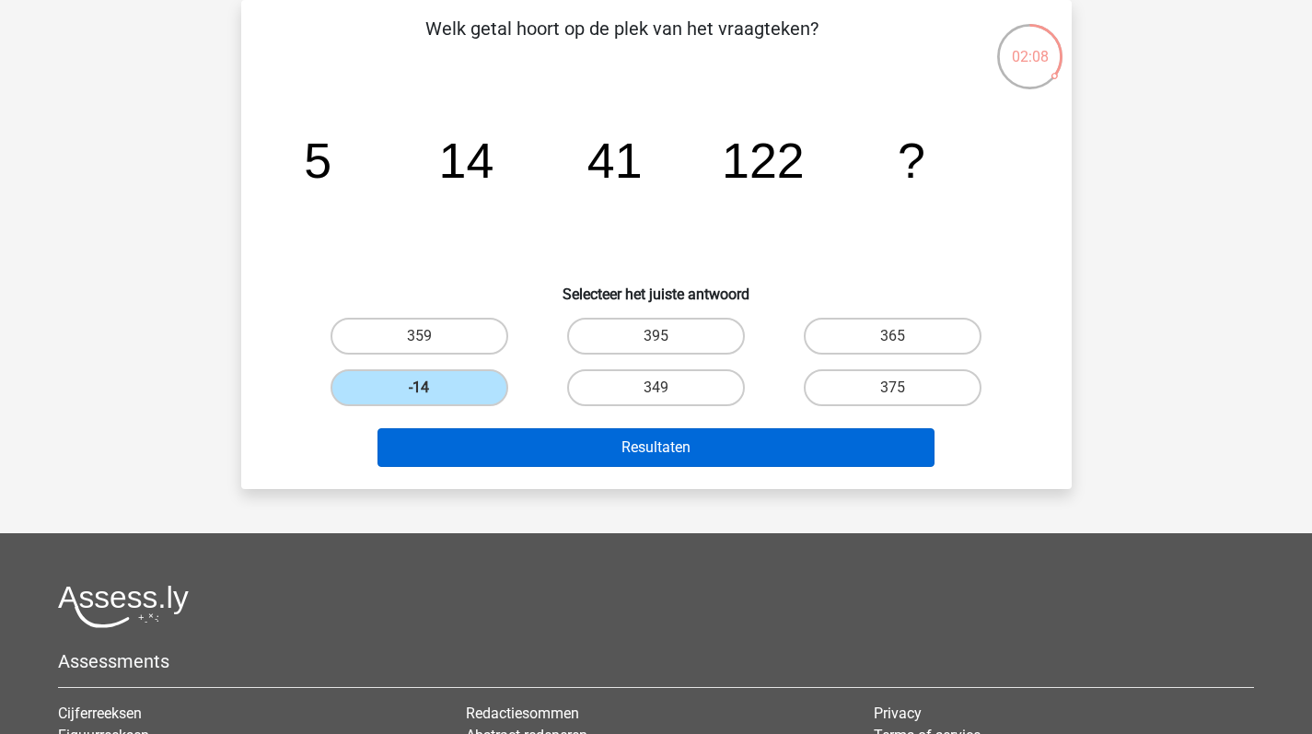
click at [533, 437] on button "Resultaten" at bounding box center [655, 447] width 557 height 39
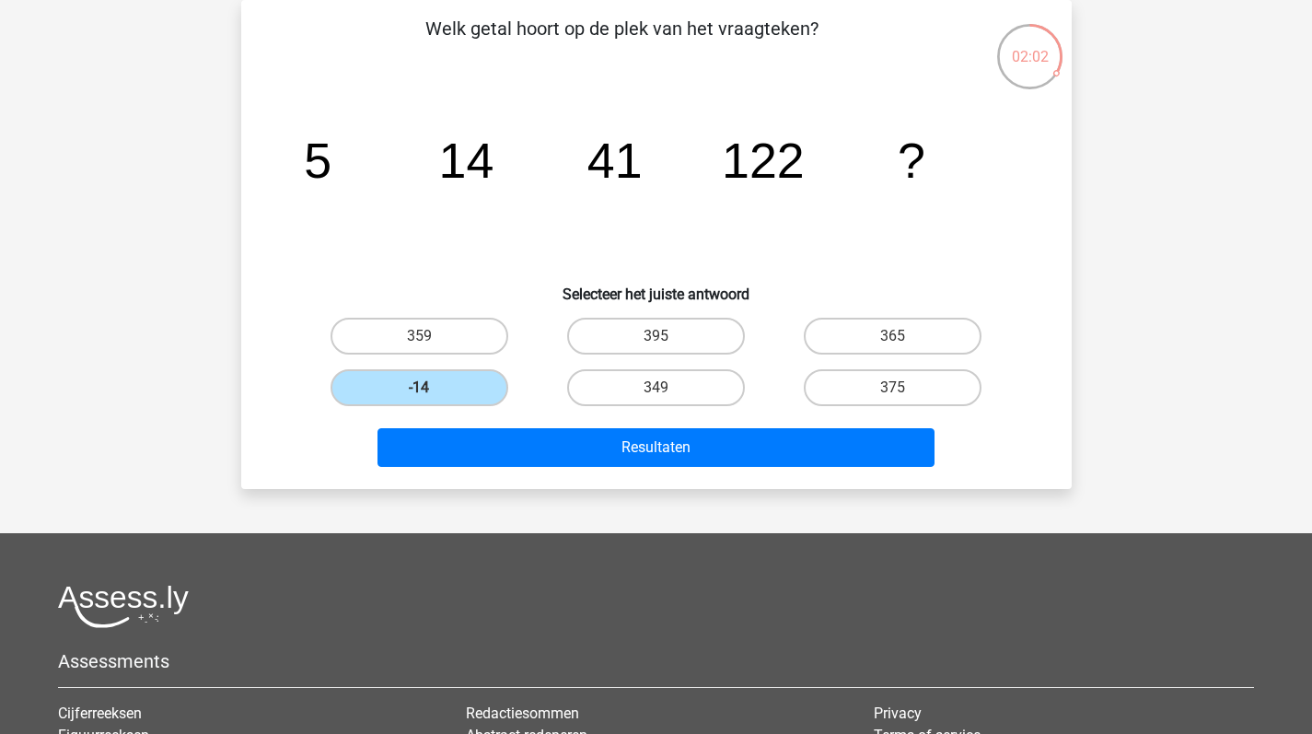
click at [307, 151] on tspan "5" at bounding box center [318, 160] width 28 height 55
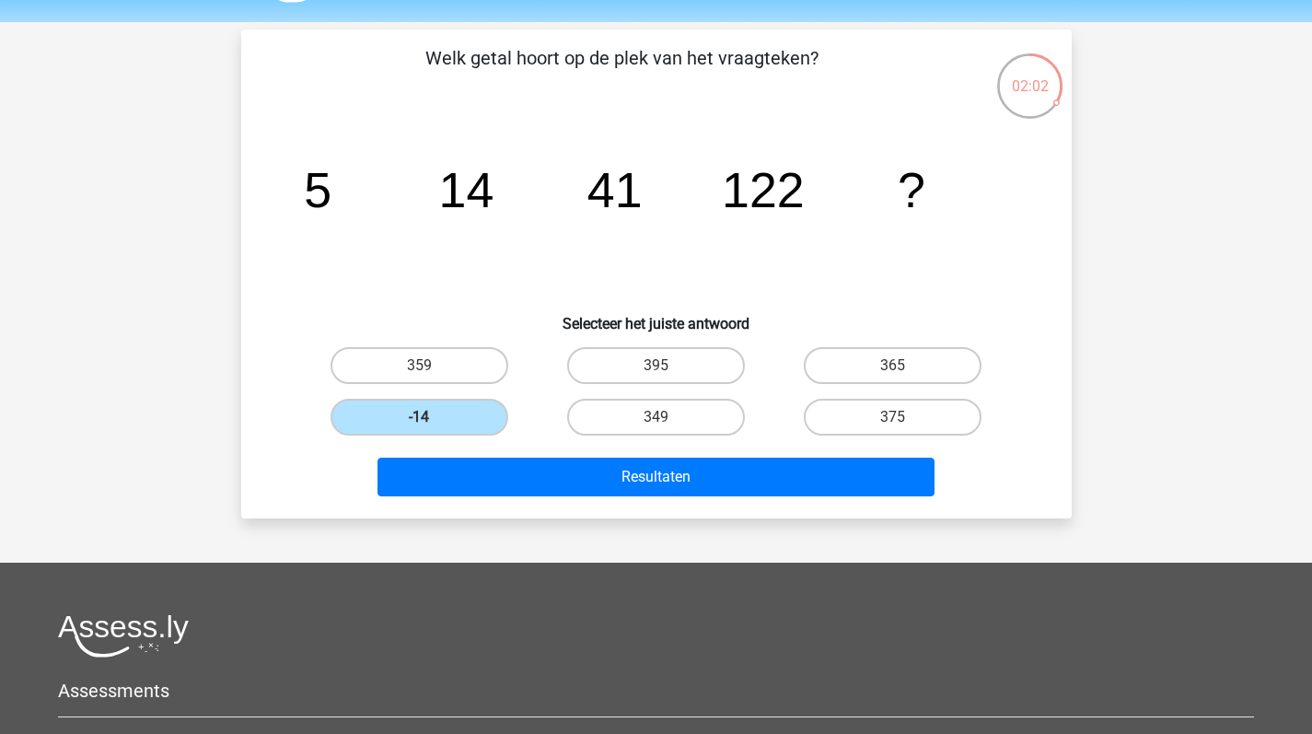
scroll to position [17, 0]
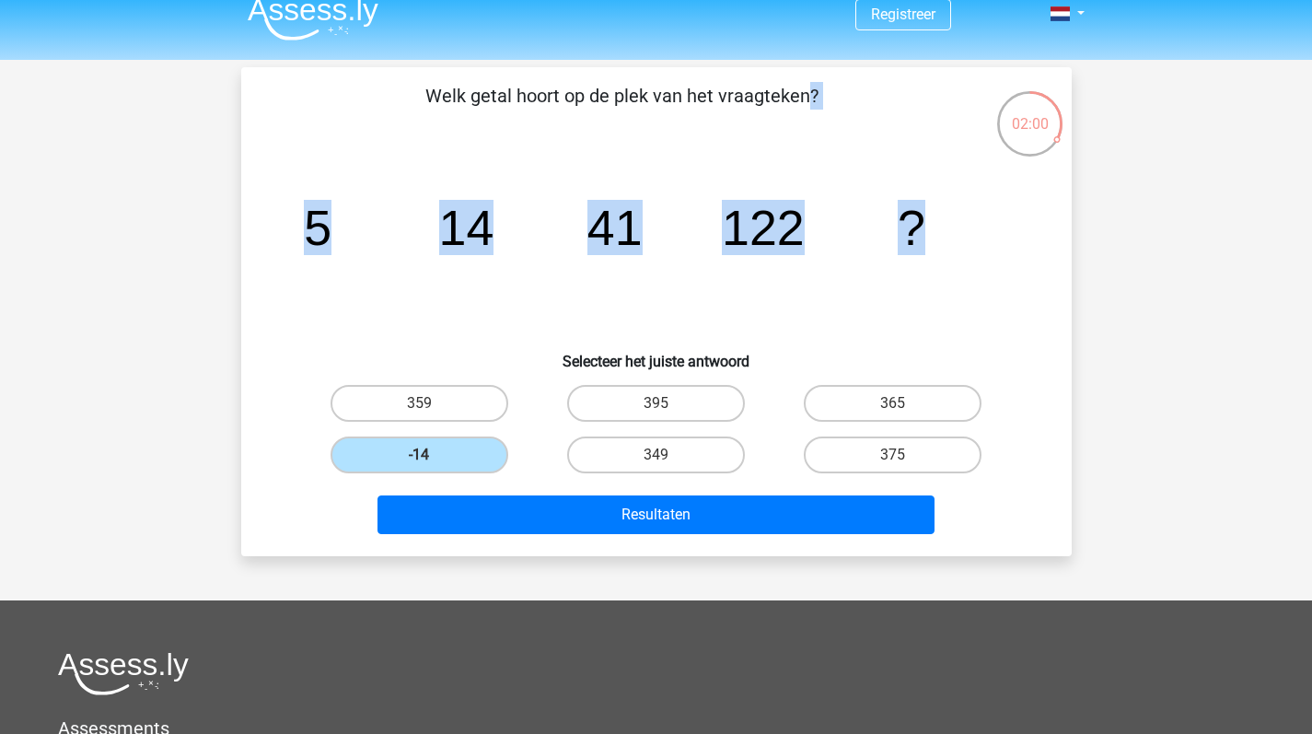
drag, startPoint x: 425, startPoint y: 88, endPoint x: 922, endPoint y: 220, distance: 514.2
click at [922, 220] on div "Welk getal hoort op de plek van het vraagteken? image/svg+xml 5 14 41 122 ? Sel…" at bounding box center [657, 311] width 816 height 459
copy div "Welk getal hoort op de plek van het vraagteken? image/svg+xml 5 14 41 122 ?"
click at [948, 412] on label "365" at bounding box center [893, 403] width 178 height 37
click at [905, 412] on input "365" at bounding box center [899, 409] width 12 height 12
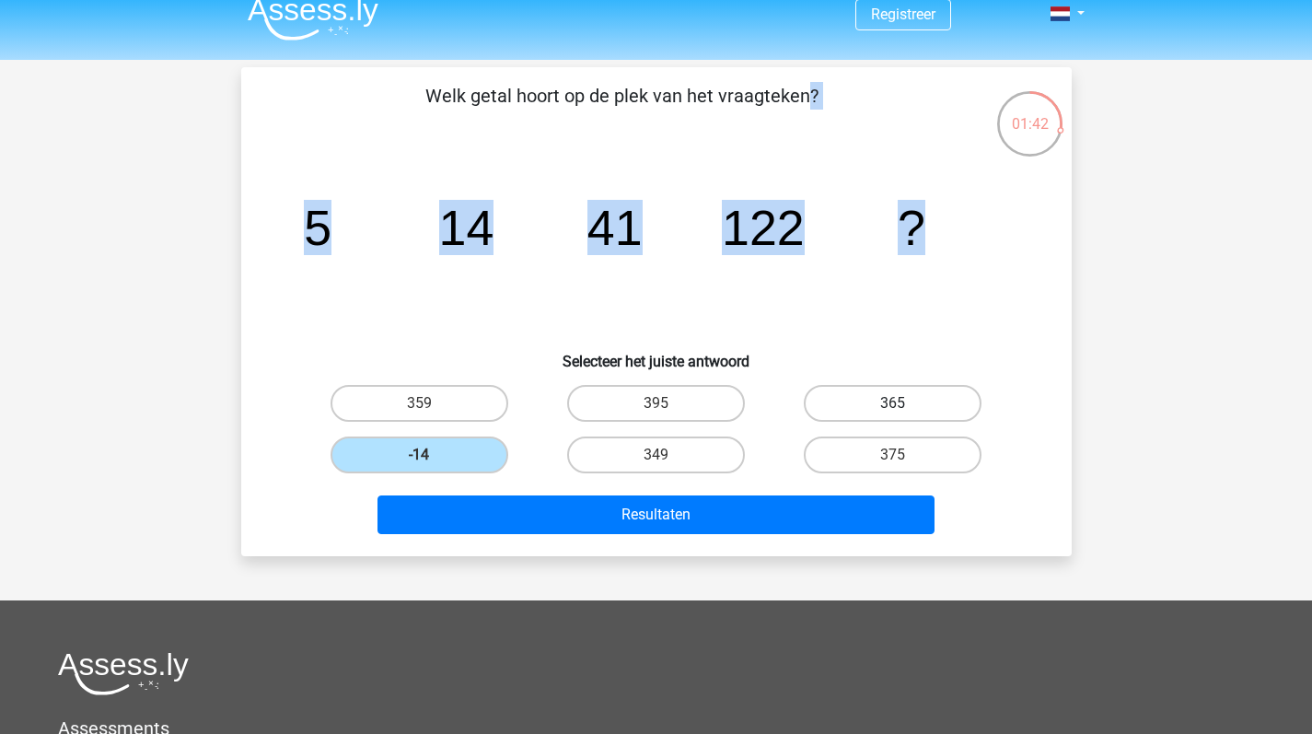
radio input "true"
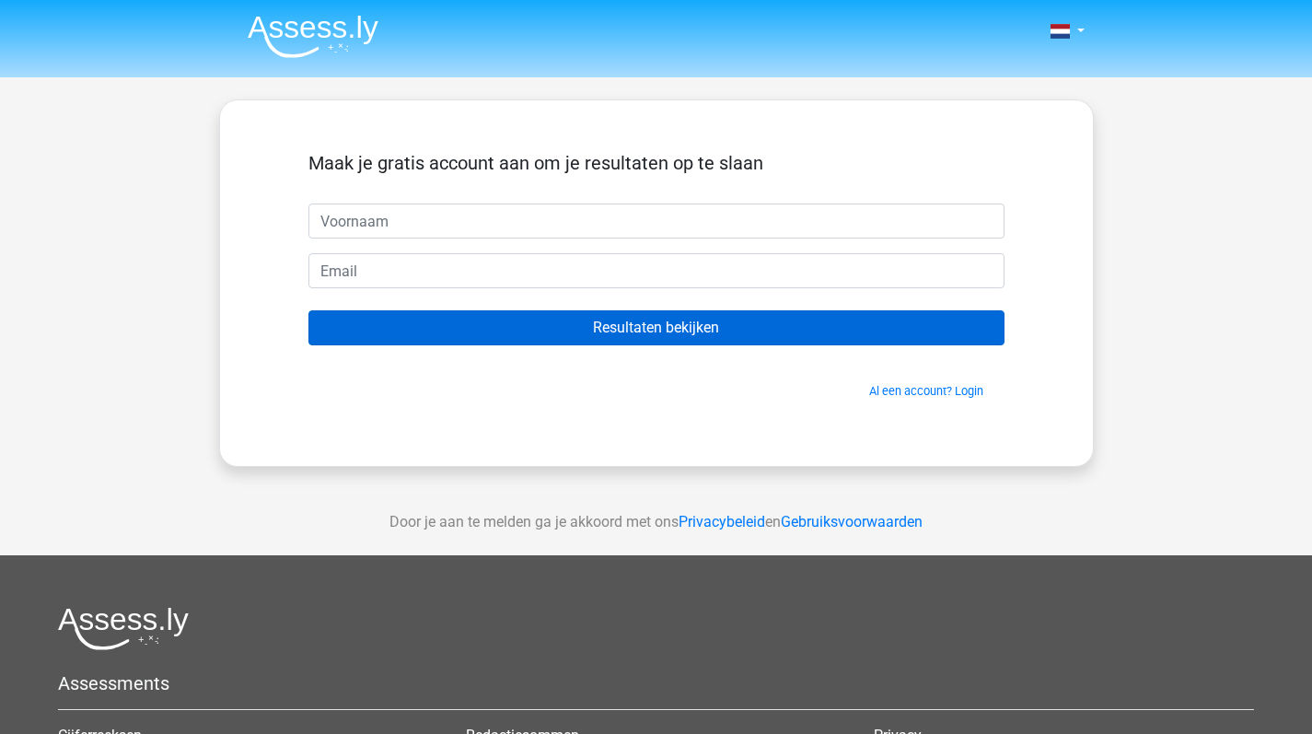
click at [788, 324] on input "Resultaten bekijken" at bounding box center [656, 327] width 696 height 35
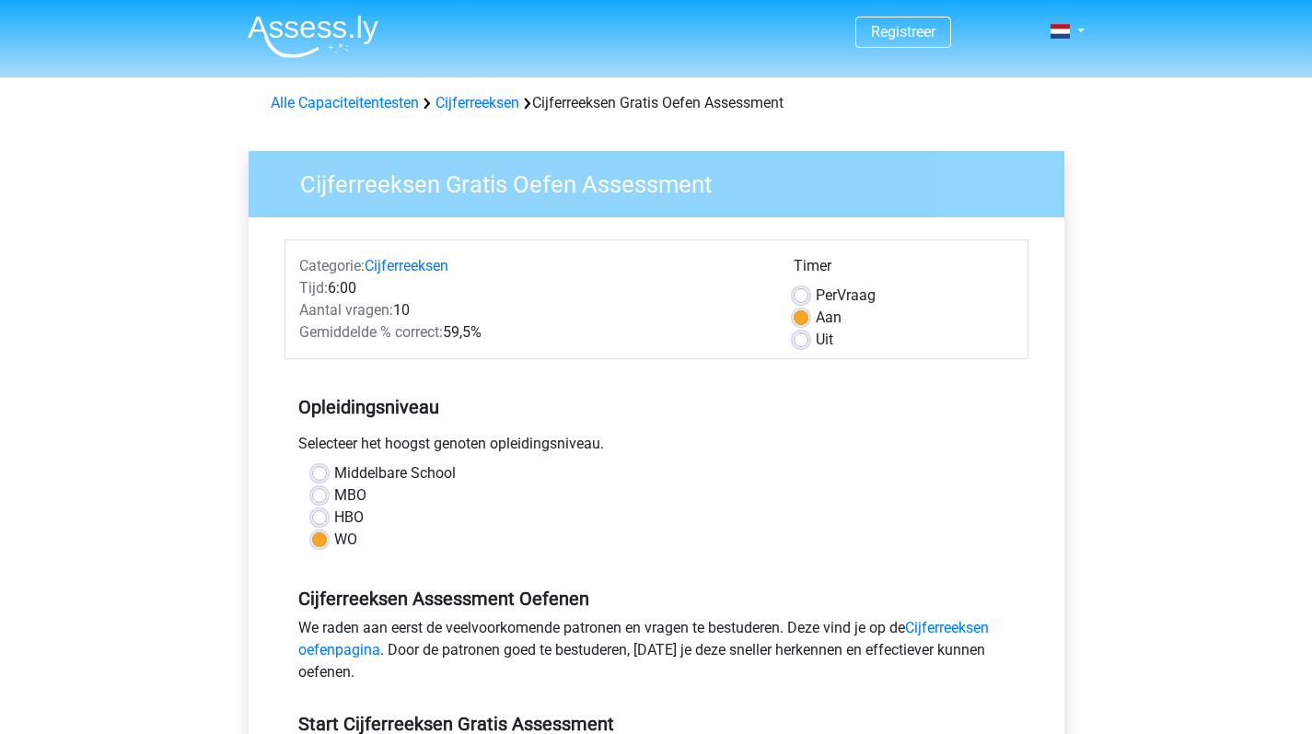
scroll to position [300, 0]
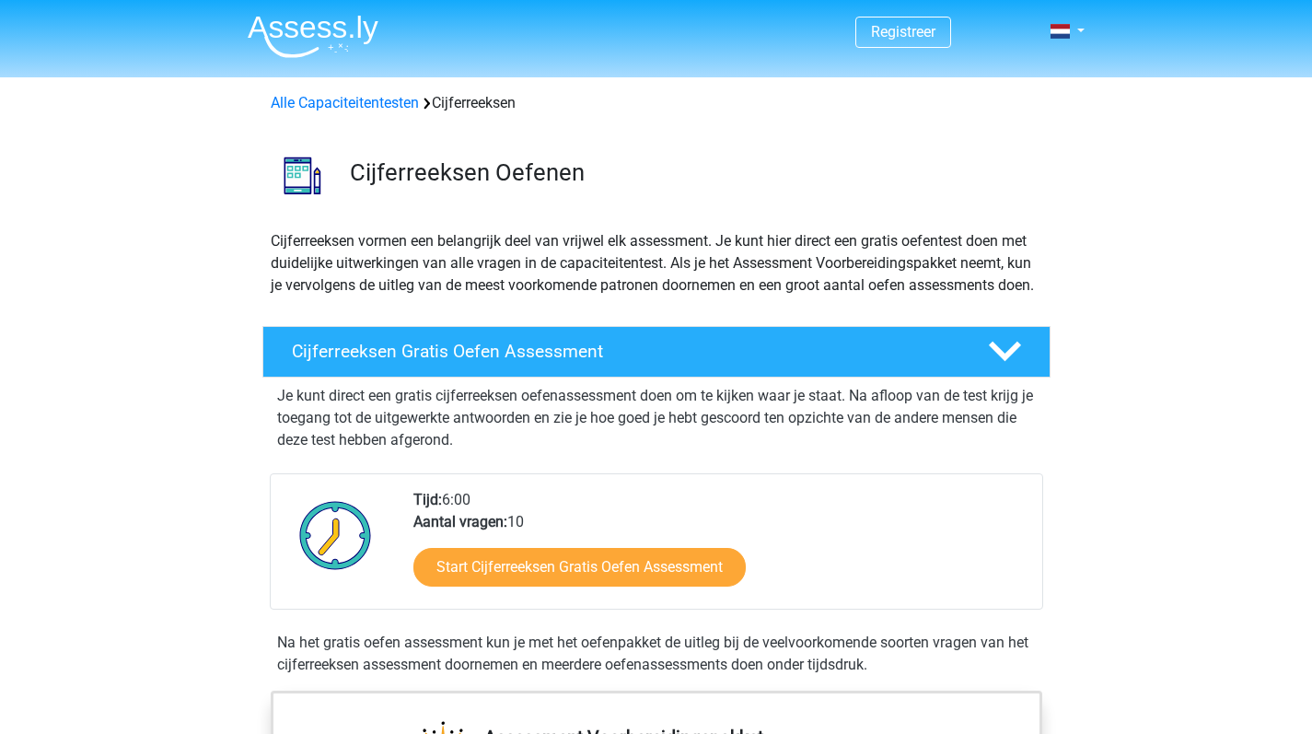
scroll to position [404, 0]
